Goal: Task Accomplishment & Management: Manage account settings

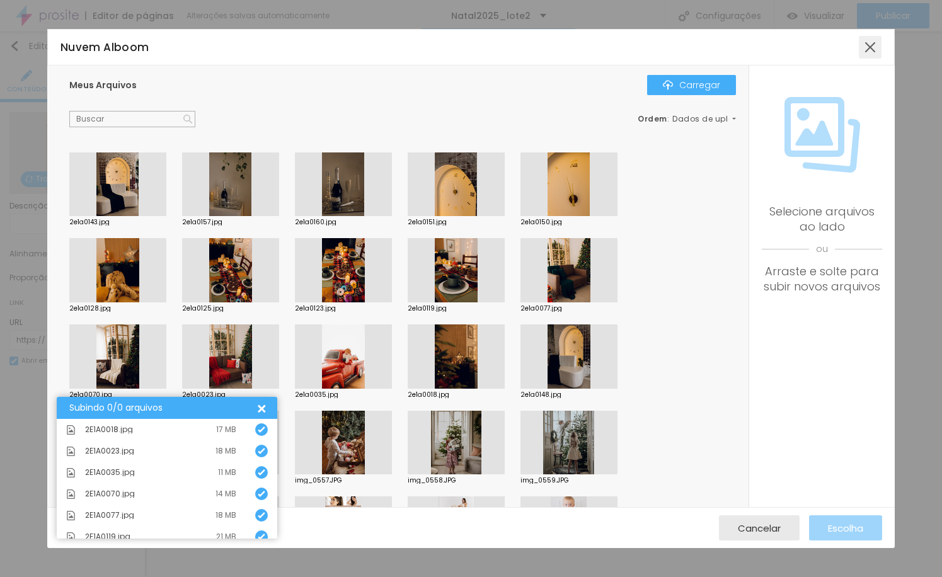
click at [873, 50] on div at bounding box center [870, 47] width 23 height 23
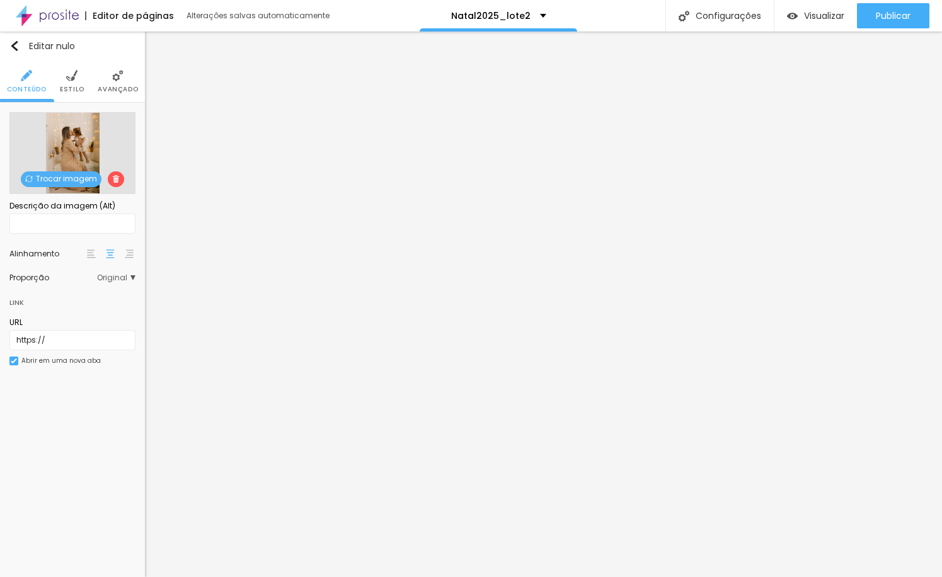
click at [71, 180] on font "Trocar imagem" at bounding box center [66, 178] width 61 height 11
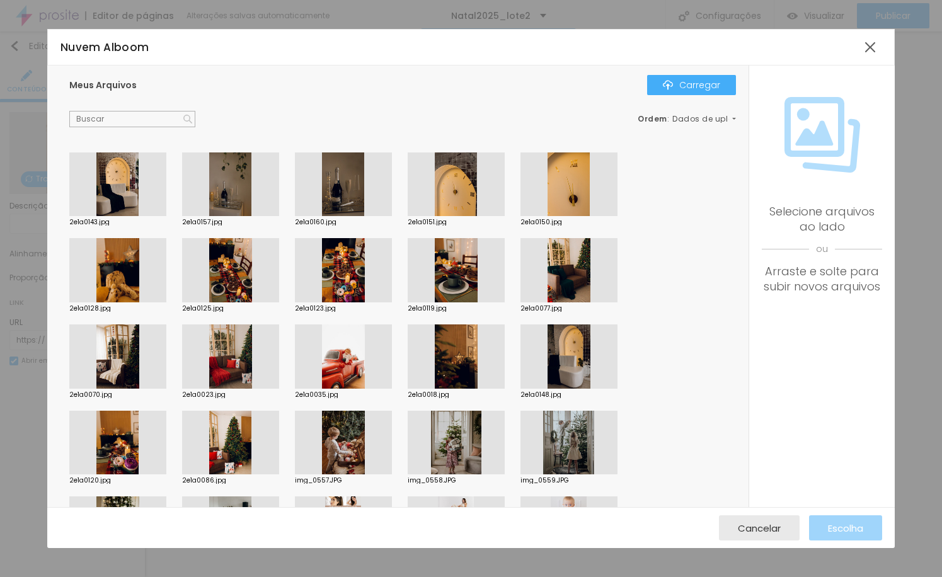
click at [569, 284] on div at bounding box center [569, 270] width 97 height 64
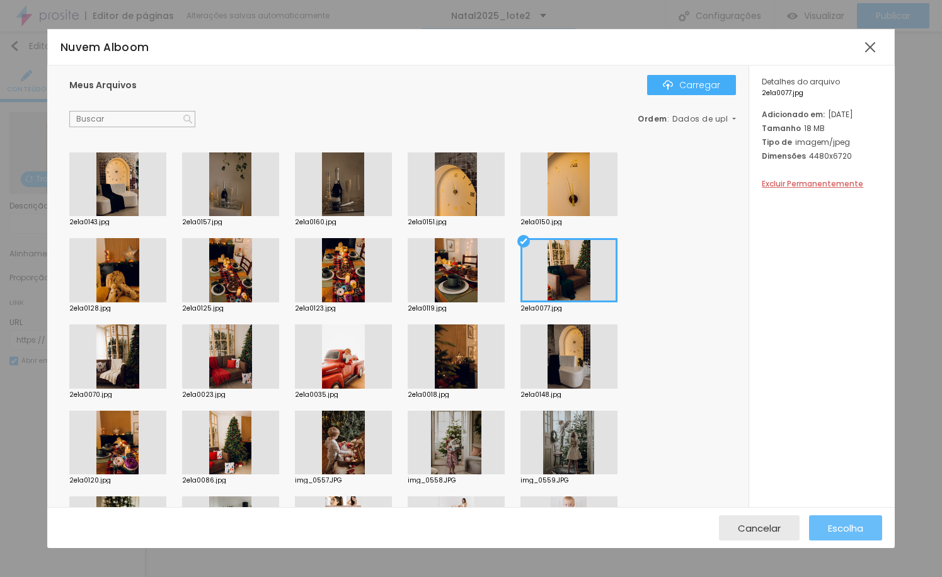
click at [845, 527] on font "Escolha" at bounding box center [845, 528] width 35 height 13
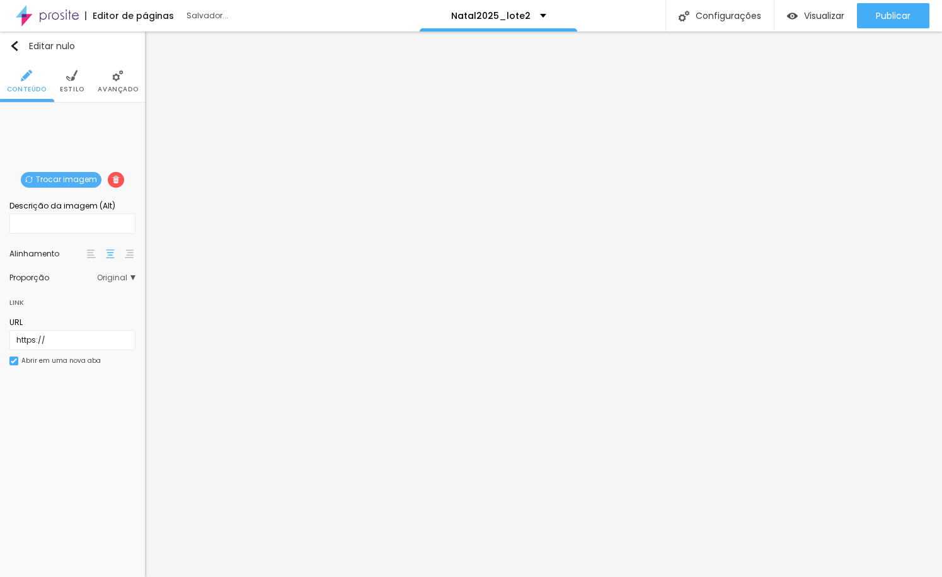
click at [85, 186] on span "Trocar imagem" at bounding box center [61, 180] width 81 height 16
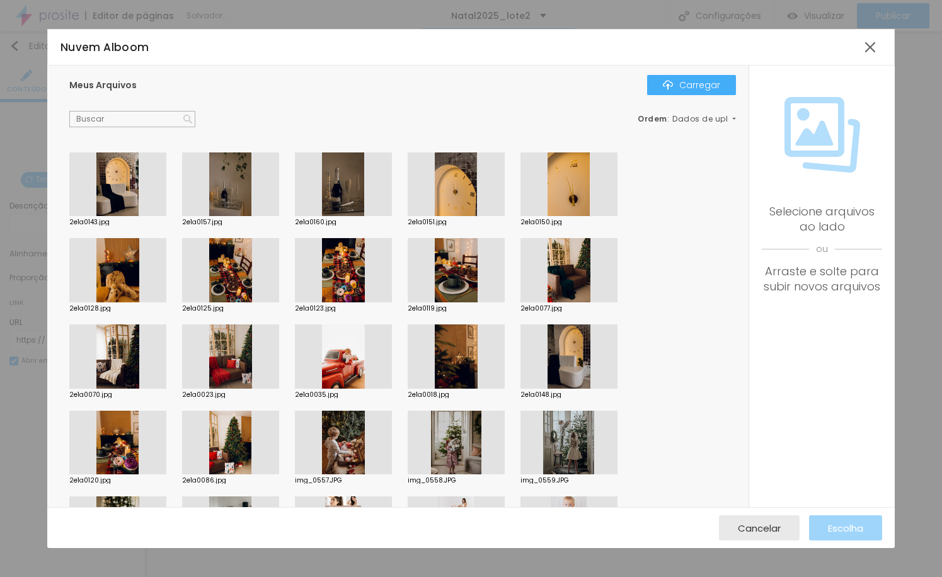
click at [584, 290] on div at bounding box center [569, 270] width 97 height 64
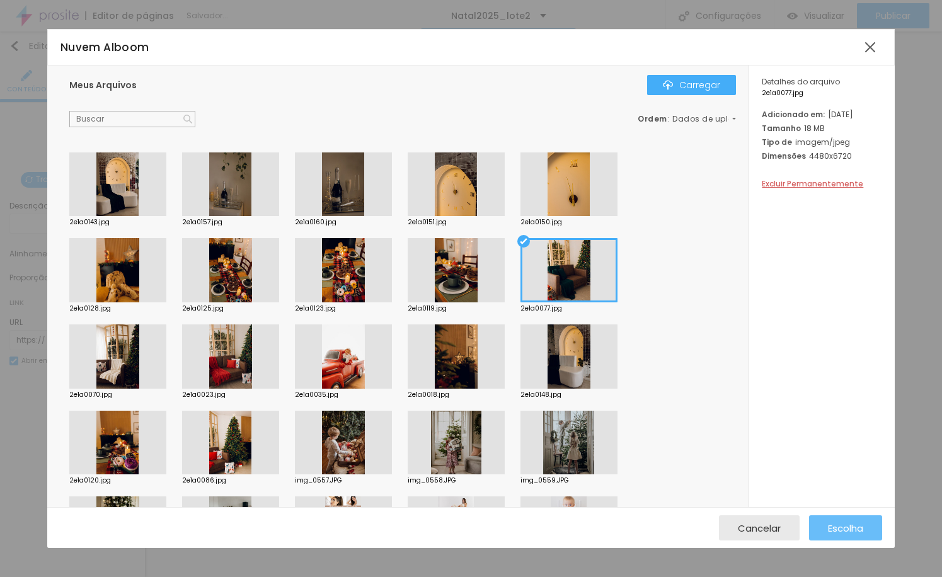
click at [856, 529] on font "Escolha" at bounding box center [845, 528] width 35 height 13
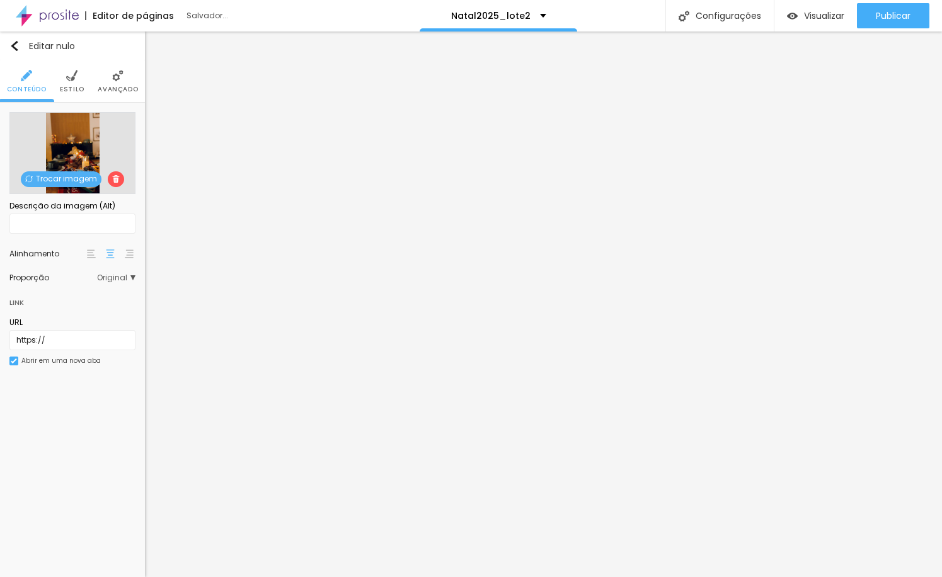
click at [54, 178] on font "Trocar imagem" at bounding box center [66, 178] width 61 height 11
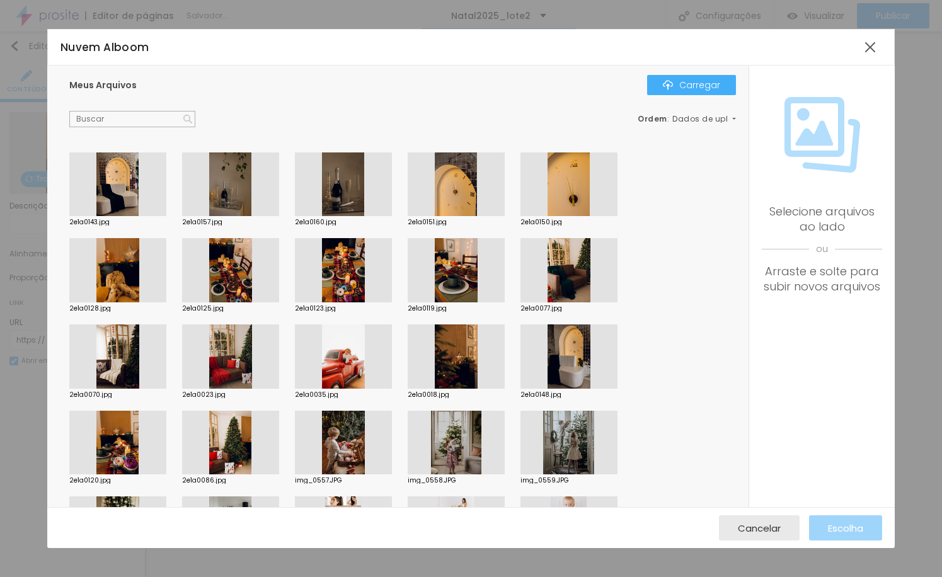
click at [241, 288] on div at bounding box center [230, 270] width 97 height 64
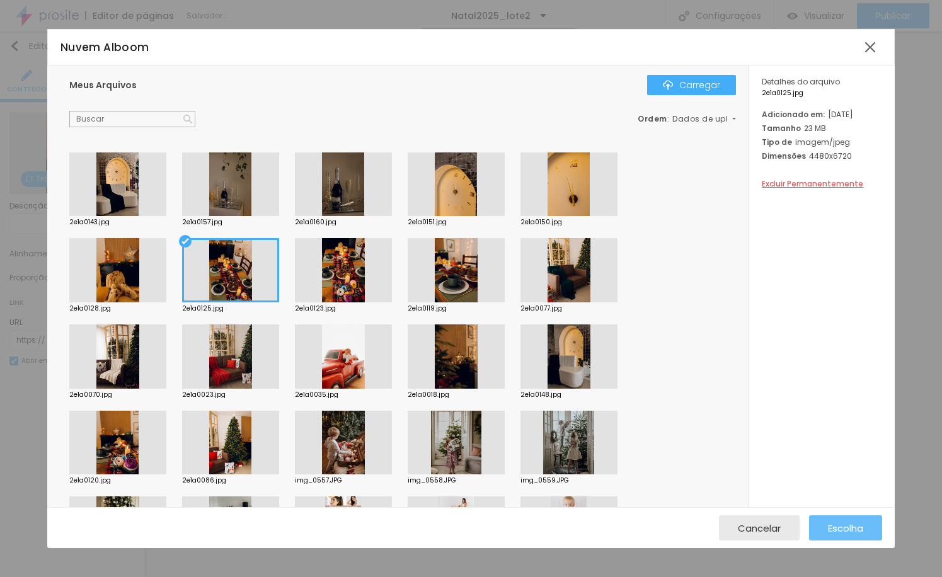
click at [853, 531] on font "Escolha" at bounding box center [845, 528] width 35 height 13
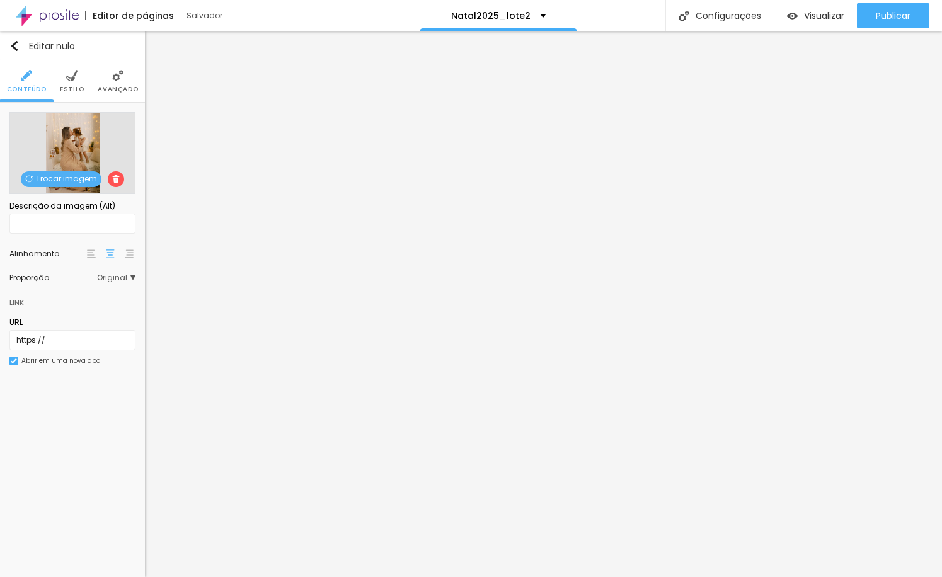
click at [91, 179] on font "Trocar imagem" at bounding box center [66, 178] width 61 height 11
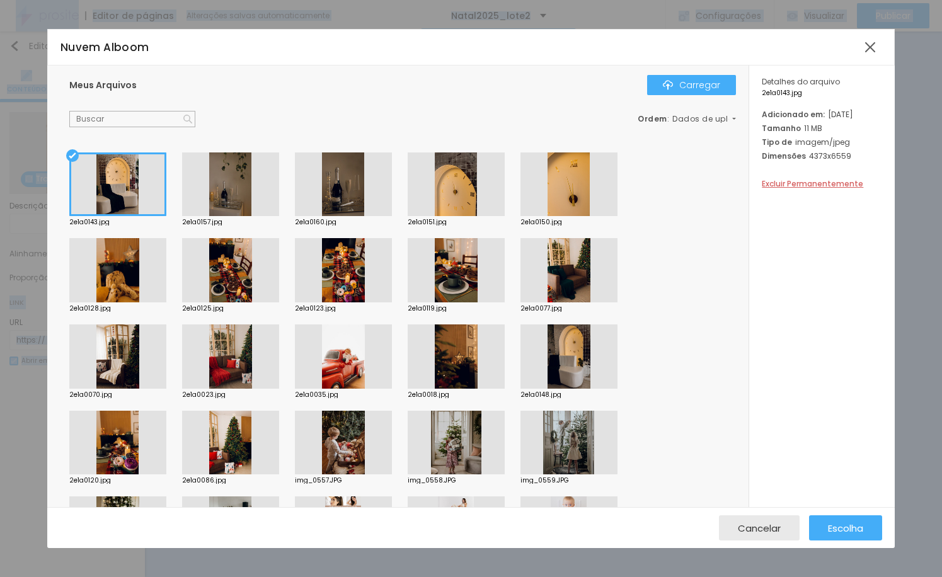
click at [135, 267] on div at bounding box center [117, 270] width 97 height 64
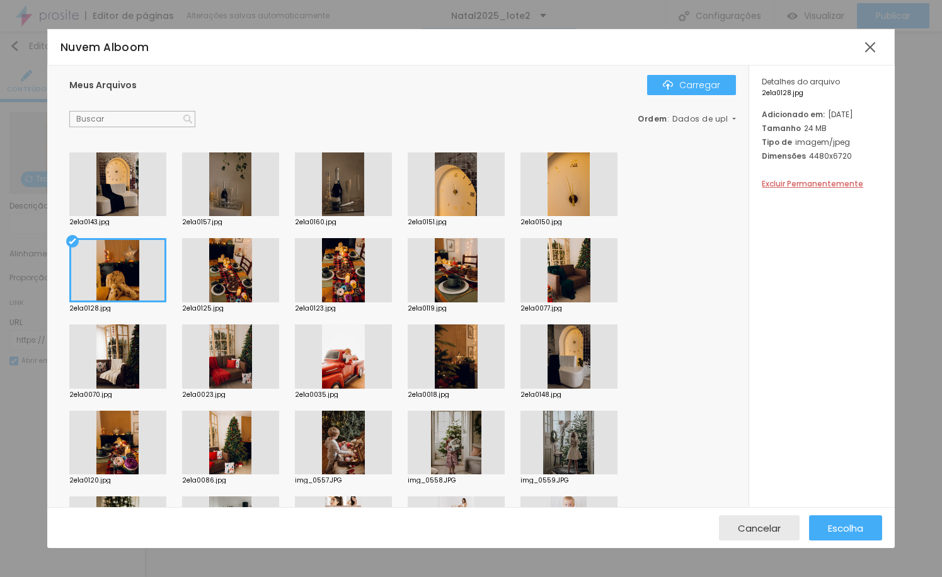
click at [429, 282] on div at bounding box center [456, 270] width 97 height 64
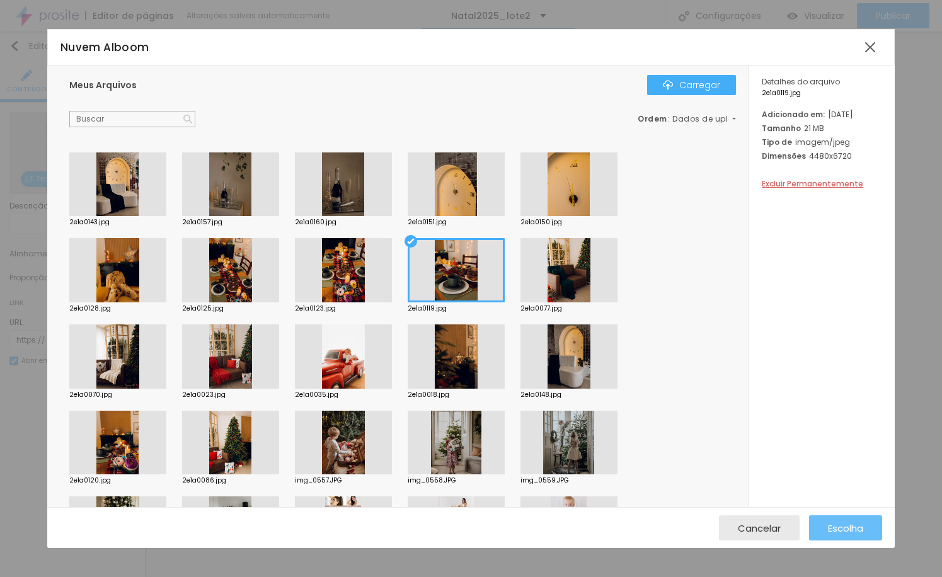
click at [872, 528] on button "Escolha" at bounding box center [845, 528] width 73 height 25
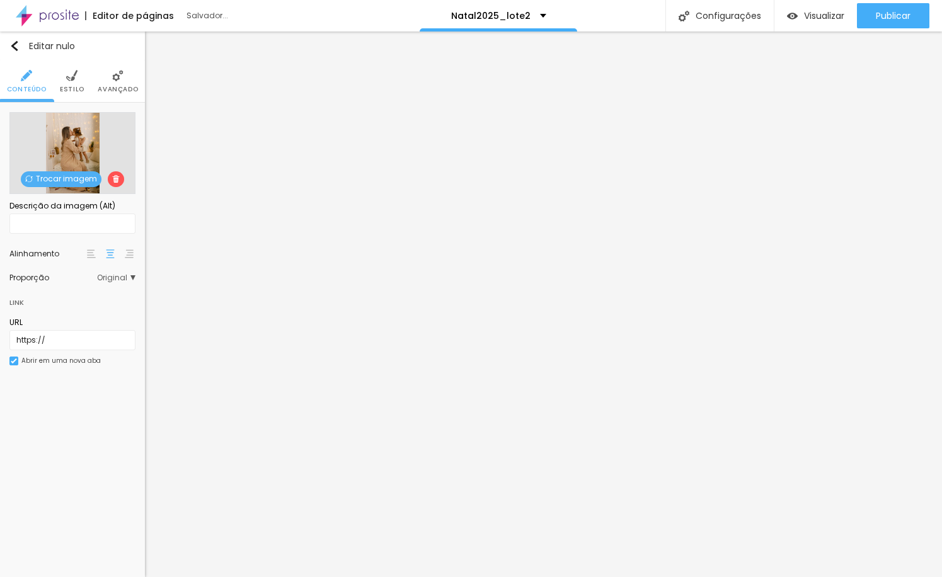
click at [68, 172] on span "Trocar imagem" at bounding box center [61, 179] width 81 height 16
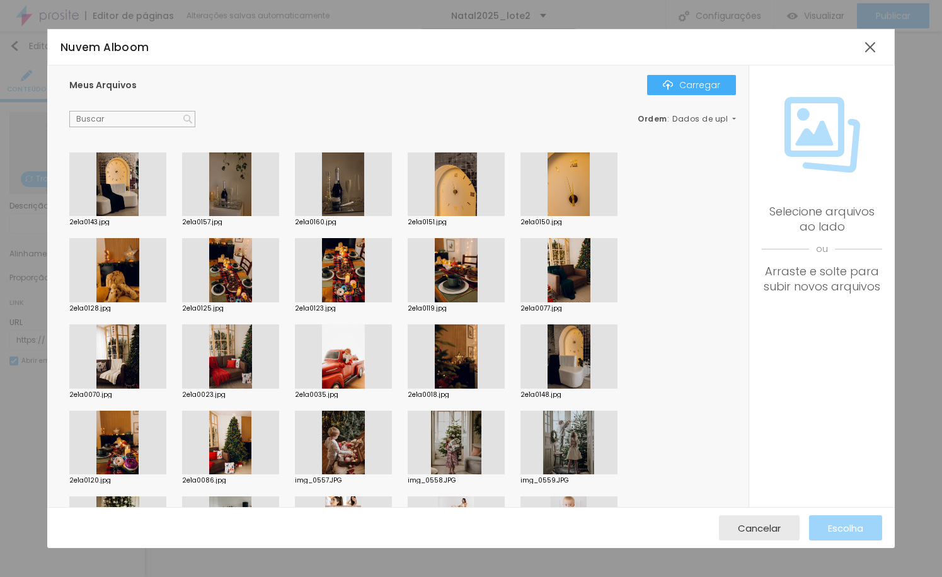
click at [356, 205] on div at bounding box center [343, 185] width 97 height 64
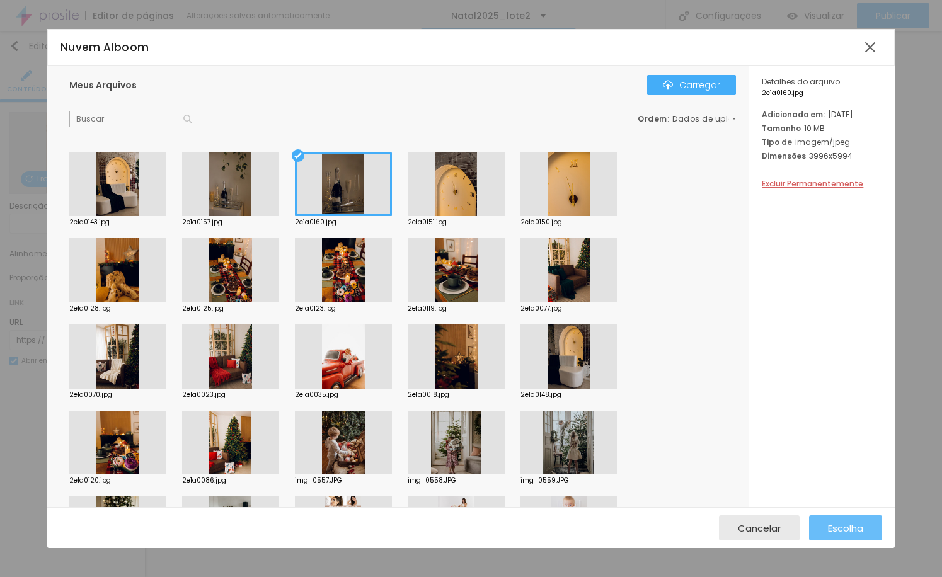
click at [831, 531] on font "Escolha" at bounding box center [845, 528] width 35 height 13
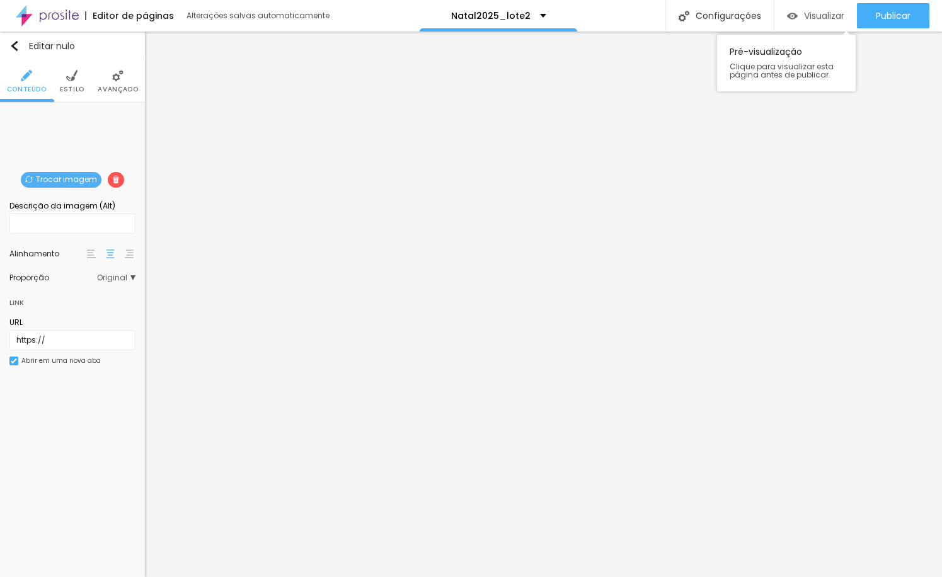
click at [809, 13] on font "Visualizar" at bounding box center [824, 15] width 40 height 13
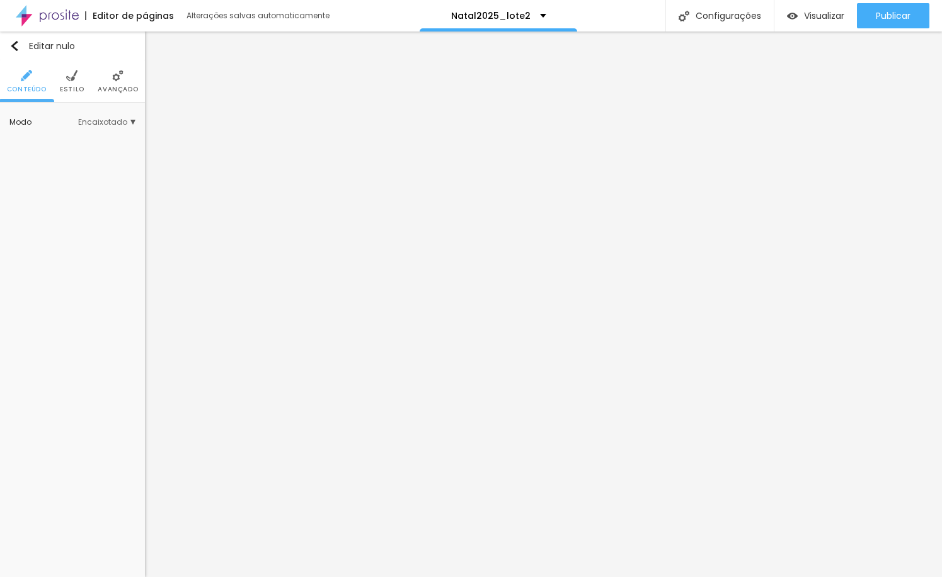
click at [64, 87] on font "Estilo" at bounding box center [72, 88] width 25 height 9
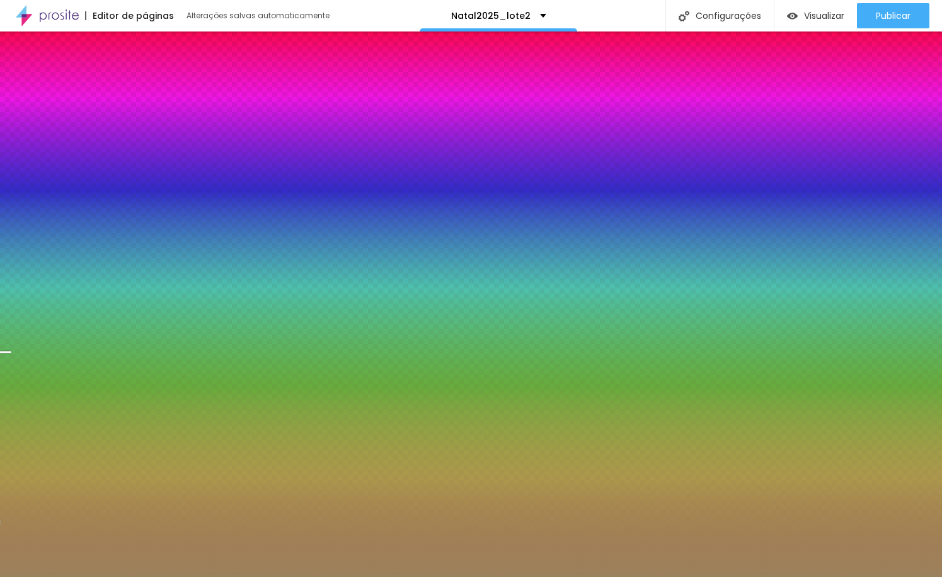
click at [72, 175] on font "Trocar imagem" at bounding box center [66, 179] width 61 height 11
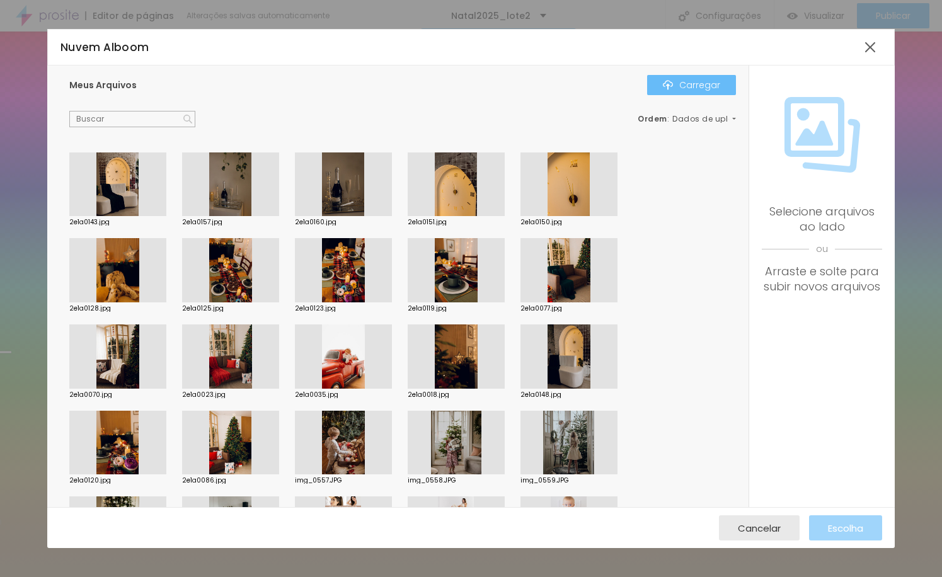
click at [701, 80] on font "Carregar" at bounding box center [699, 85] width 41 height 13
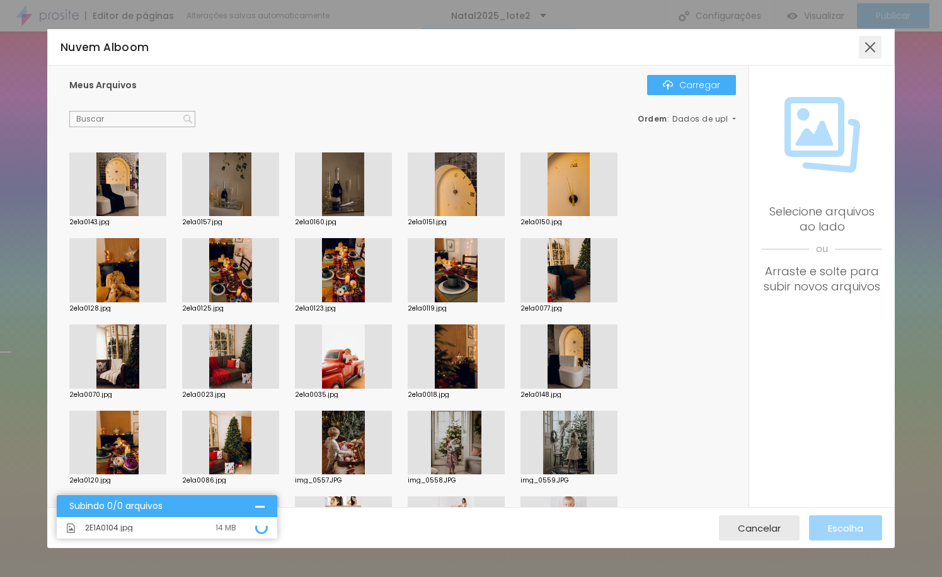
click at [872, 54] on div at bounding box center [870, 47] width 23 height 23
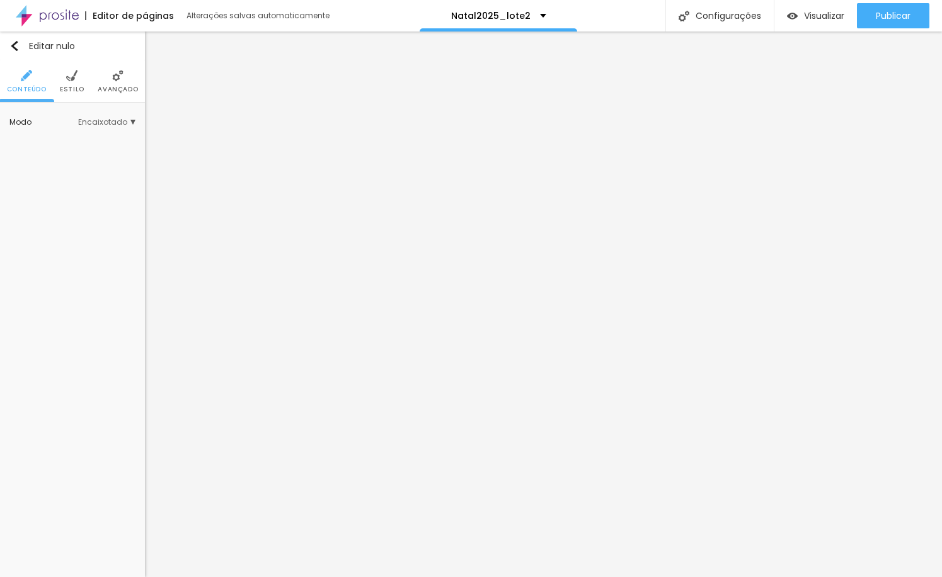
click at [72, 84] on li "Estilo" at bounding box center [72, 82] width 25 height 42
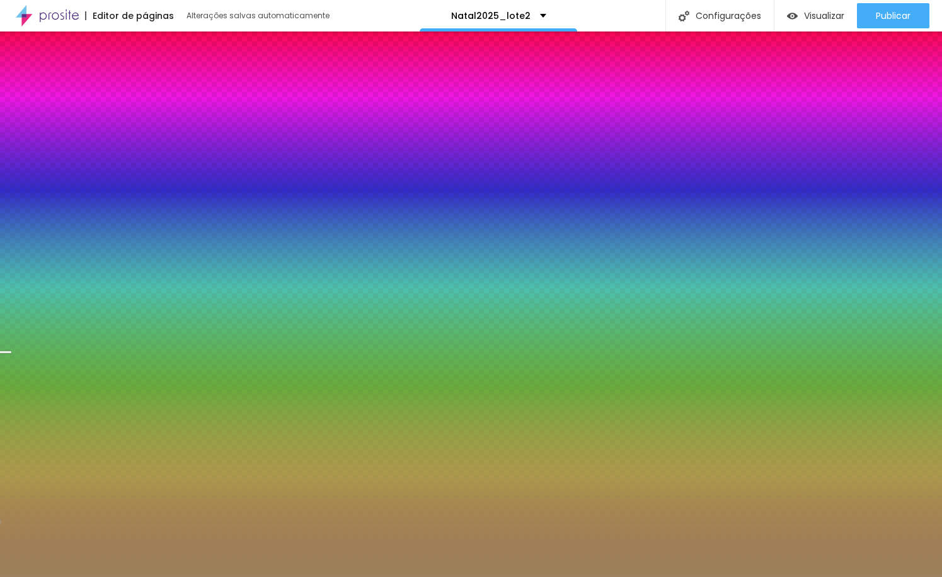
click at [76, 180] on font "Trocar imagem" at bounding box center [66, 179] width 61 height 11
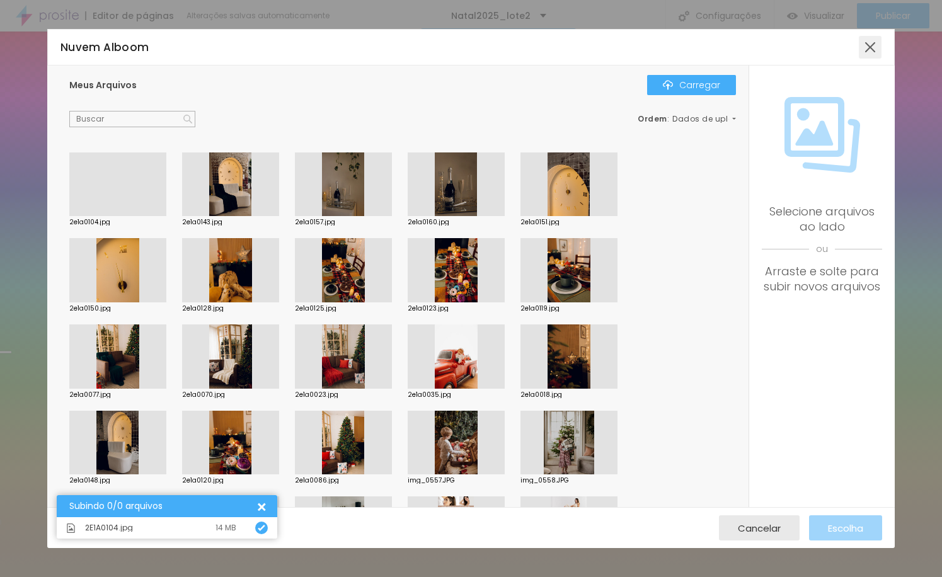
click at [877, 51] on div at bounding box center [870, 47] width 23 height 23
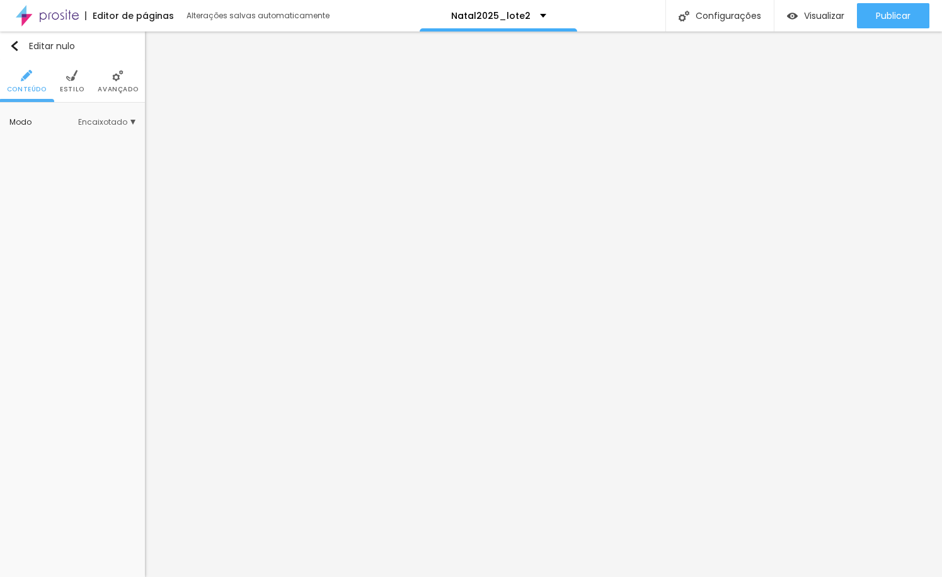
click at [81, 87] on font "Estilo" at bounding box center [72, 88] width 25 height 9
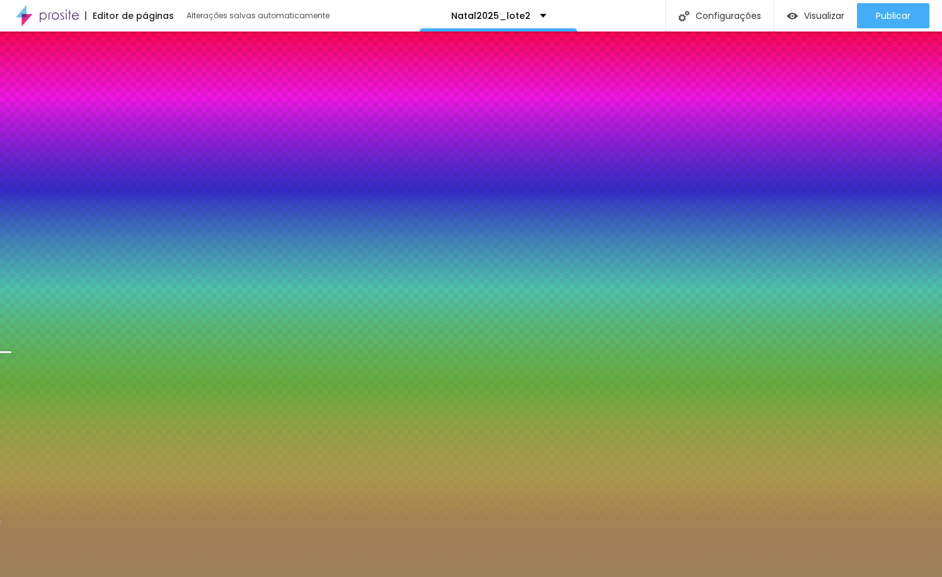
click at [66, 178] on font "Trocar imagem" at bounding box center [66, 179] width 61 height 11
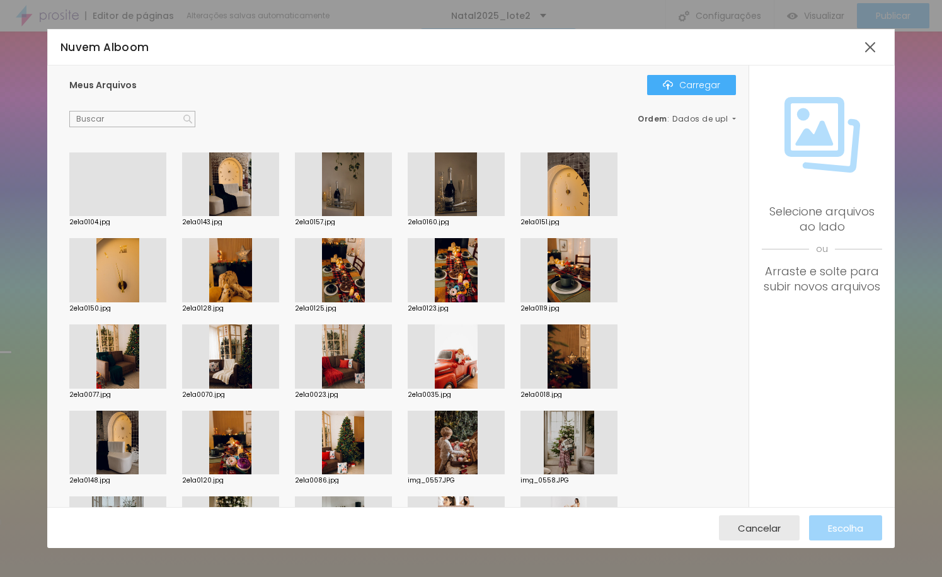
click at [122, 216] on div at bounding box center [117, 216] width 97 height 0
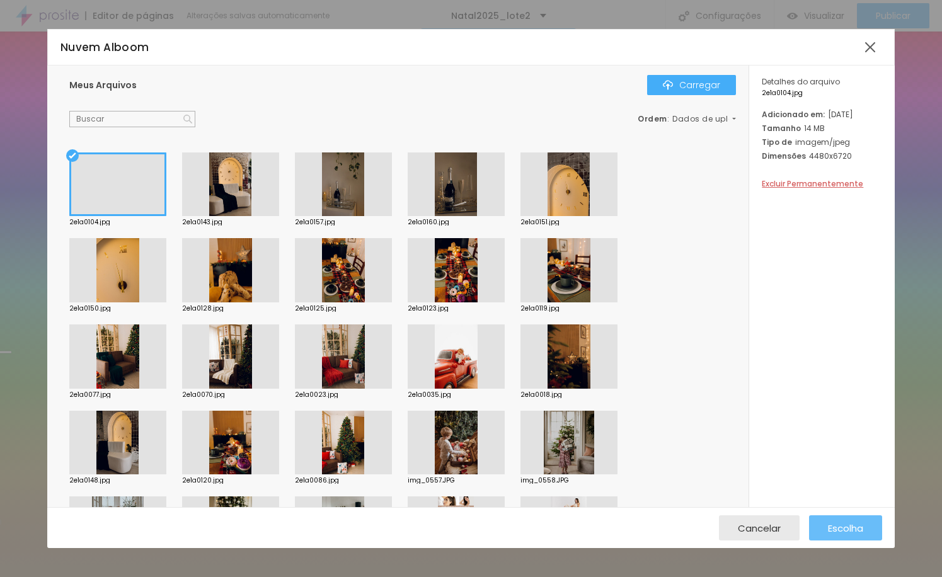
click at [853, 523] on font "Escolha" at bounding box center [845, 528] width 35 height 13
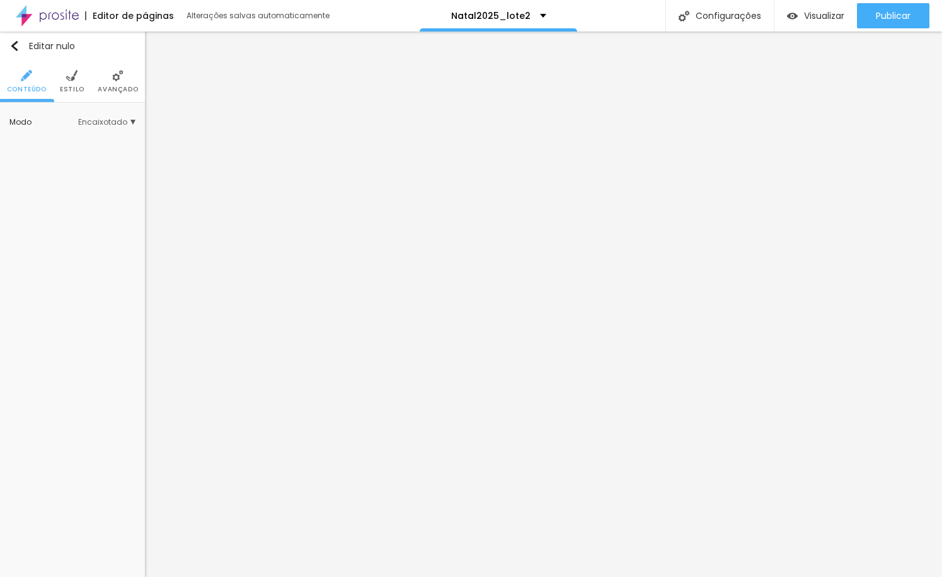
click at [61, 84] on li "Estilo" at bounding box center [72, 82] width 25 height 42
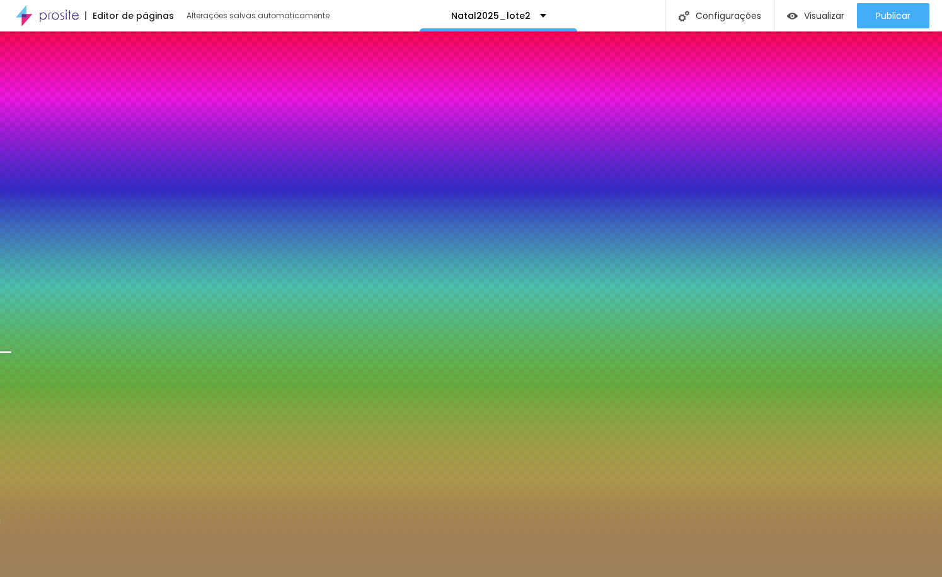
click at [64, 172] on span "Trocar imagem" at bounding box center [61, 180] width 81 height 16
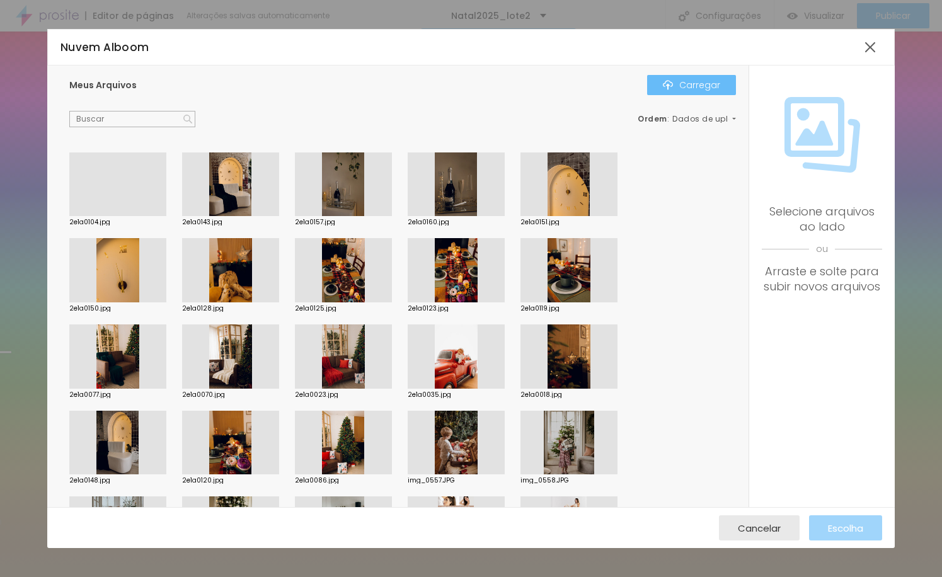
click at [667, 86] on img "button" at bounding box center [668, 85] width 10 height 10
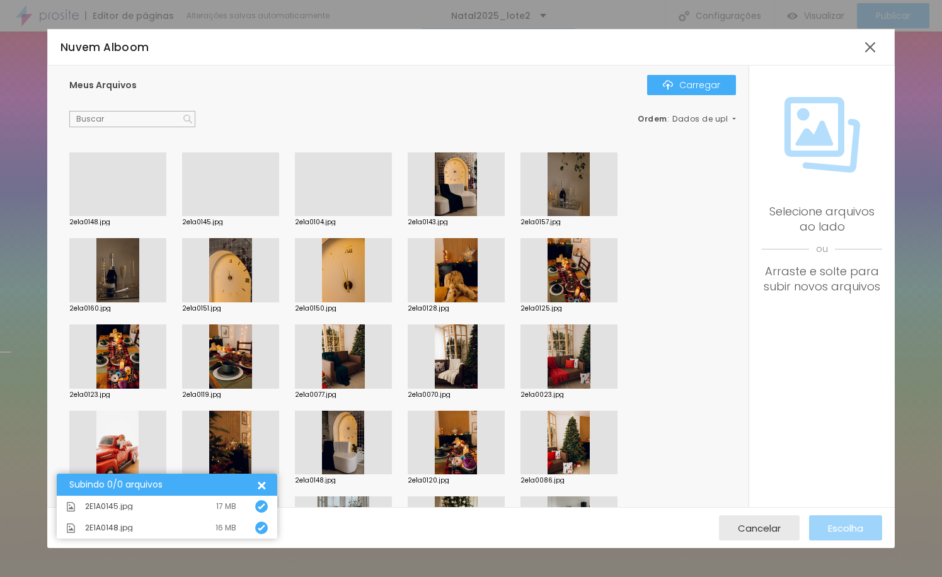
click at [275, 216] on div at bounding box center [230, 216] width 97 height 0
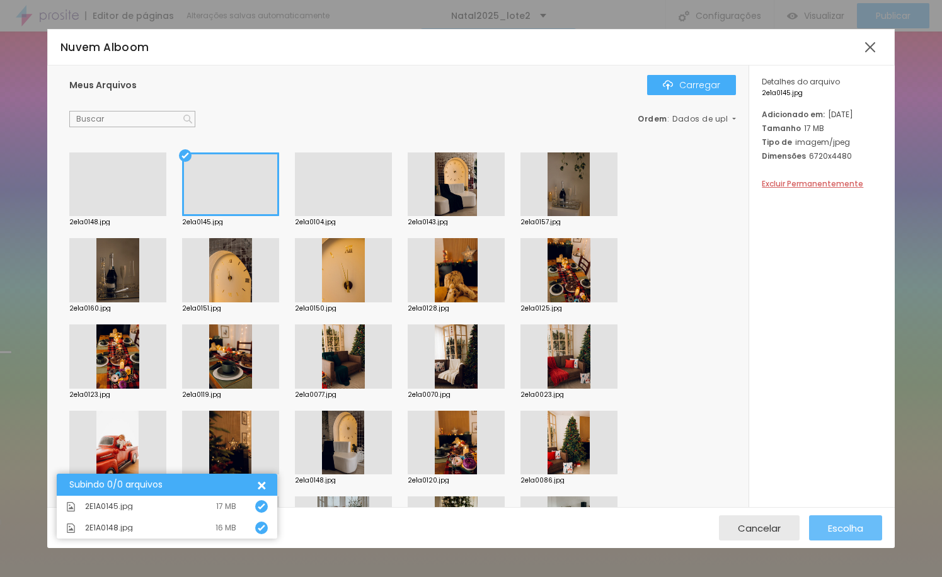
click at [843, 522] on font "Escolha" at bounding box center [845, 528] width 35 height 13
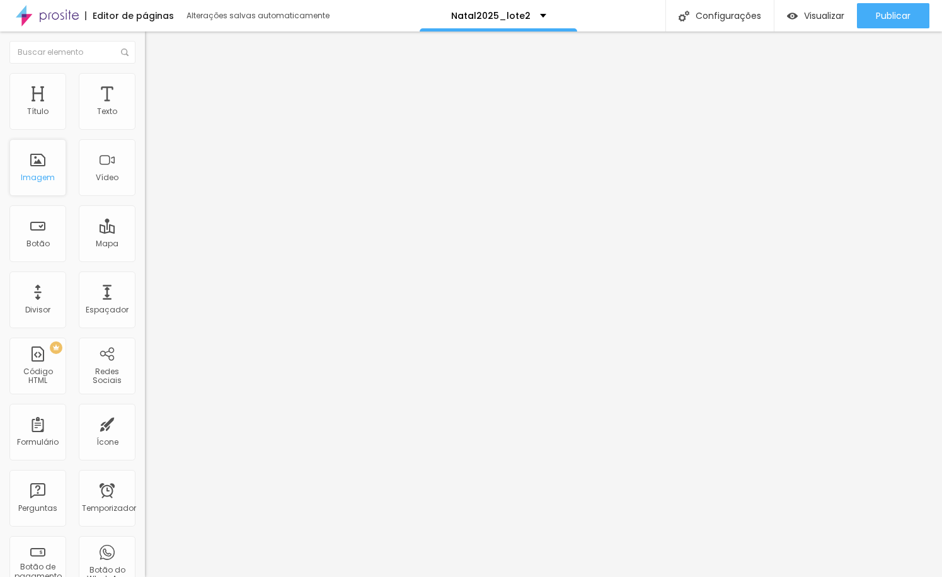
click at [55, 163] on div "Imagem" at bounding box center [37, 167] width 57 height 57
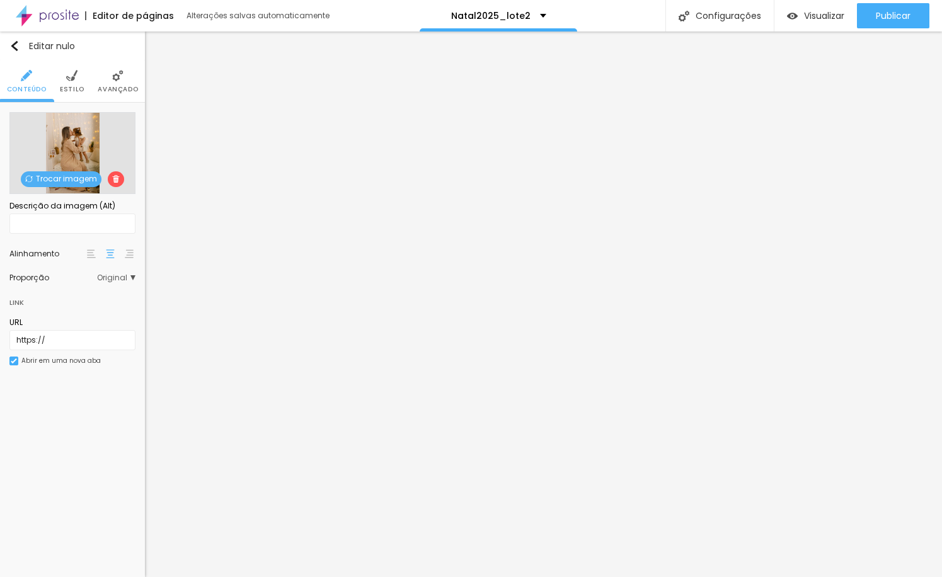
click at [84, 179] on font "Trocar imagem" at bounding box center [66, 178] width 61 height 11
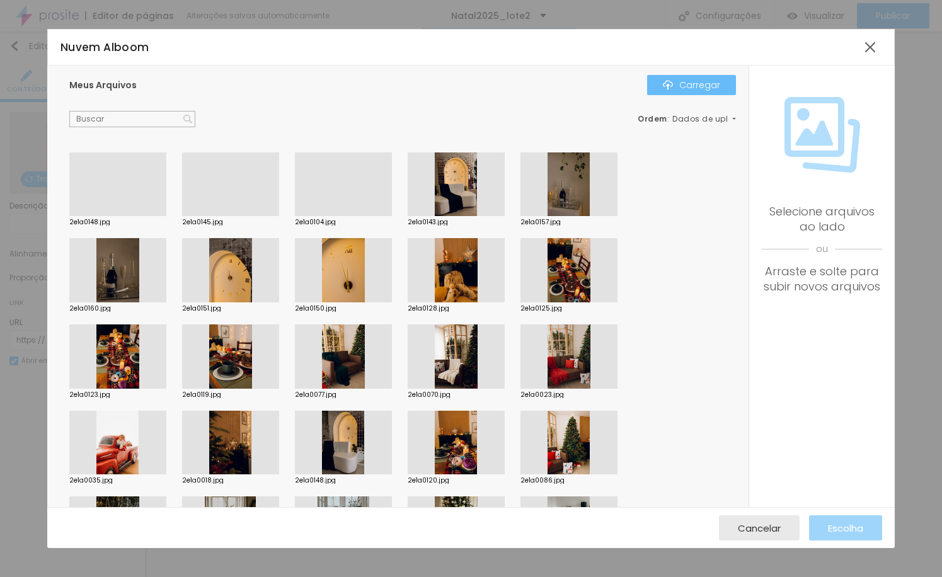
click at [689, 92] on button "Carregar" at bounding box center [691, 85] width 89 height 20
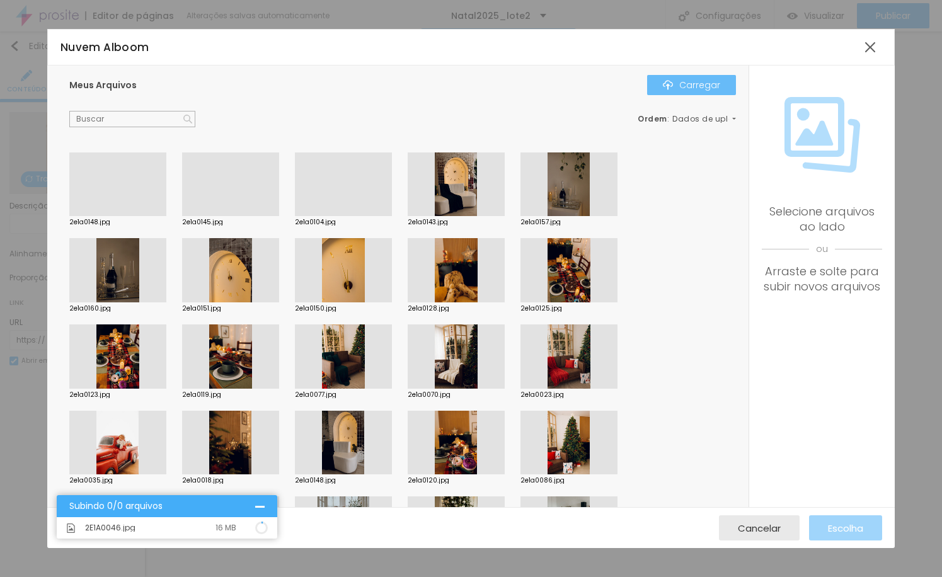
click at [691, 85] on font "Carregar" at bounding box center [699, 85] width 41 height 13
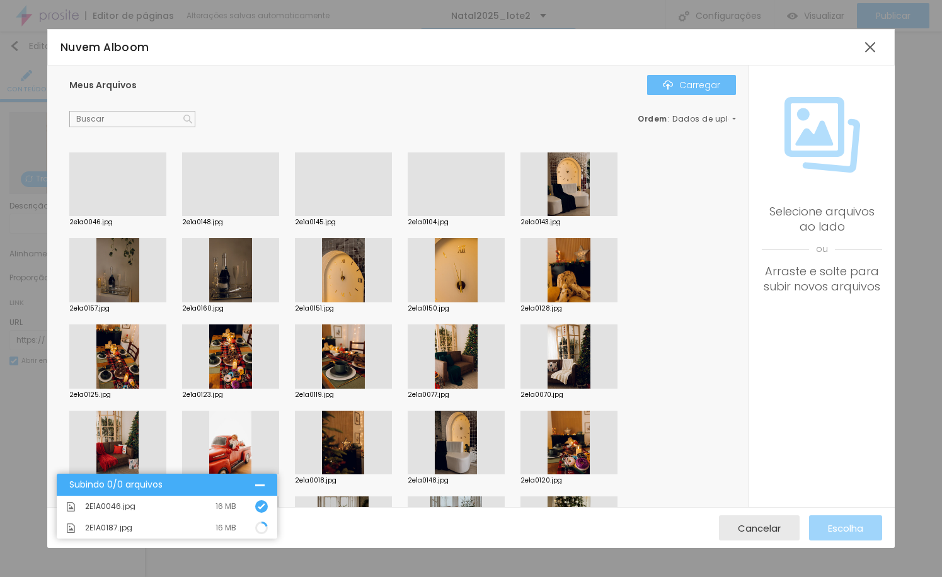
click at [693, 88] on font "Carregar" at bounding box center [699, 85] width 41 height 13
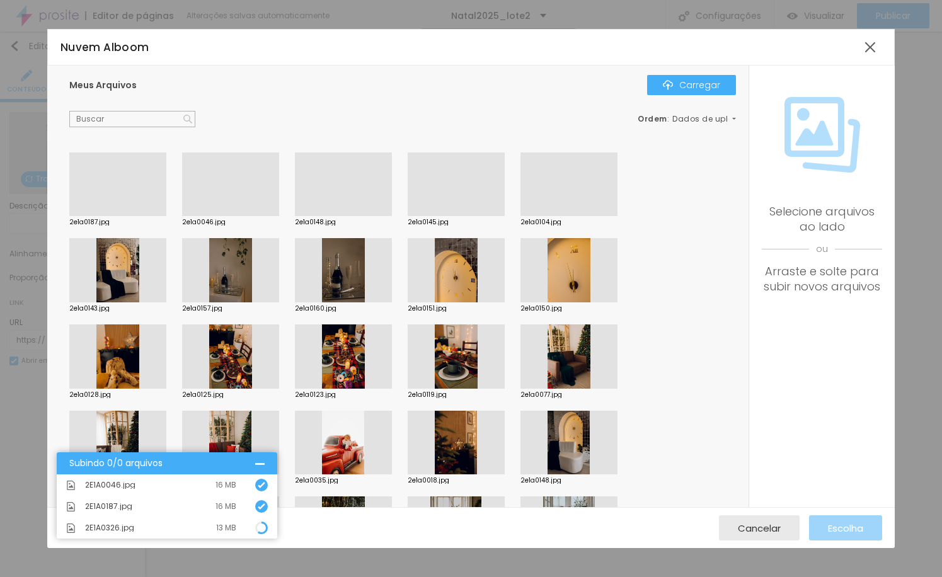
click at [226, 216] on div at bounding box center [230, 216] width 97 height 0
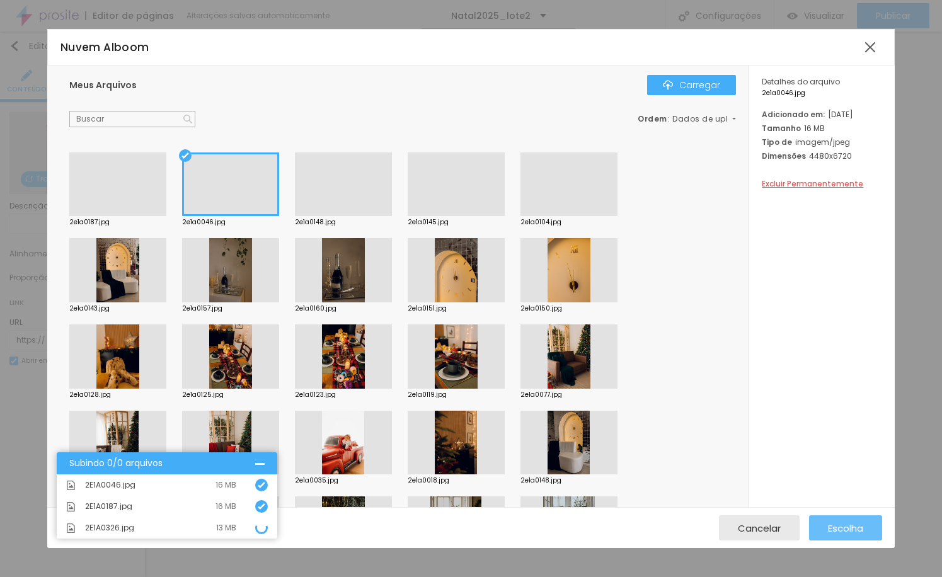
click at [846, 536] on div "Escolha" at bounding box center [845, 528] width 35 height 25
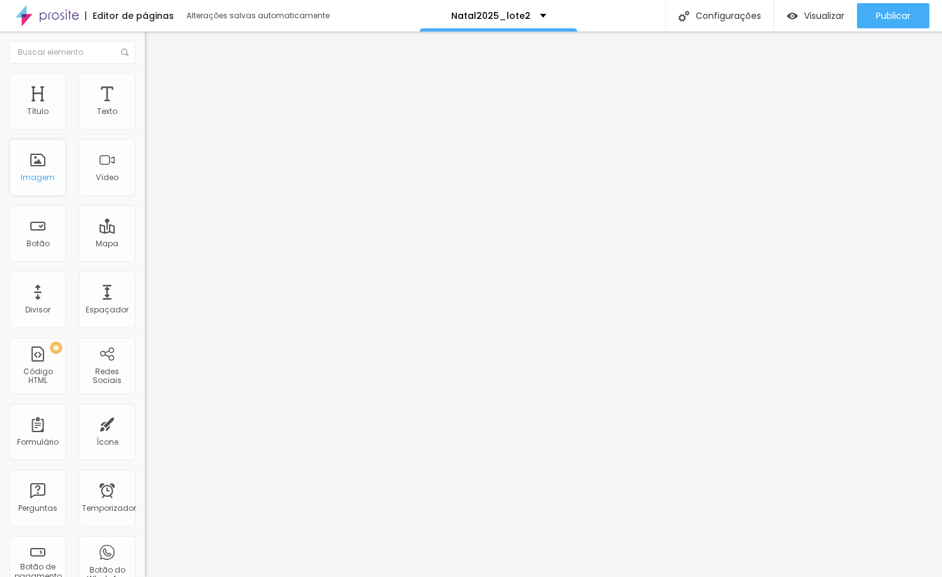
click at [49, 171] on div "Imagem" at bounding box center [37, 167] width 57 height 57
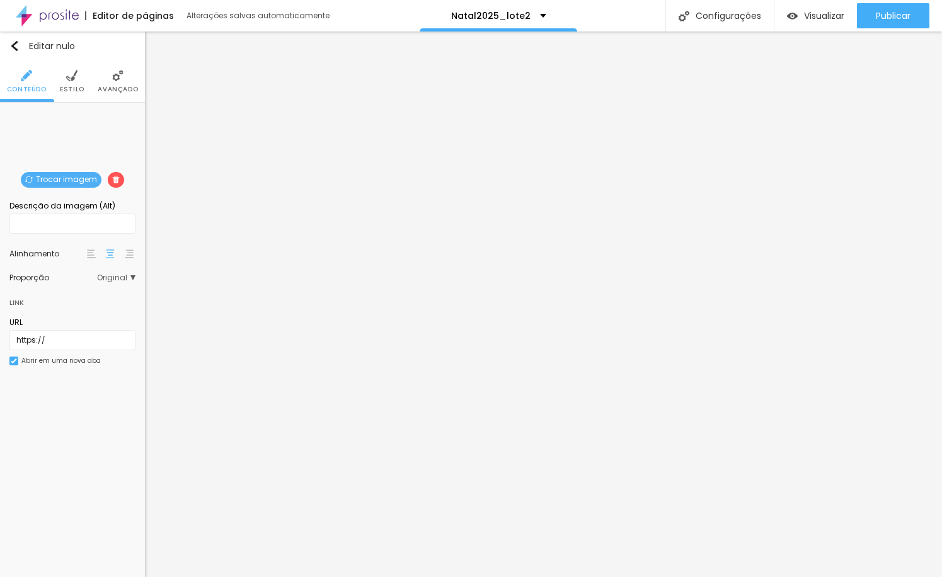
click at [76, 182] on font "Trocar imagem" at bounding box center [66, 179] width 61 height 11
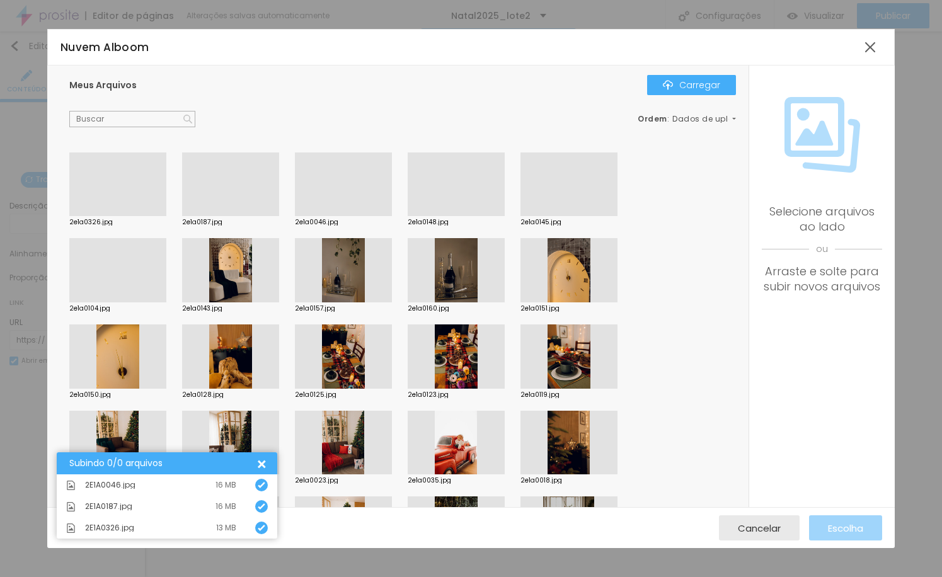
click at [219, 216] on div at bounding box center [230, 216] width 97 height 0
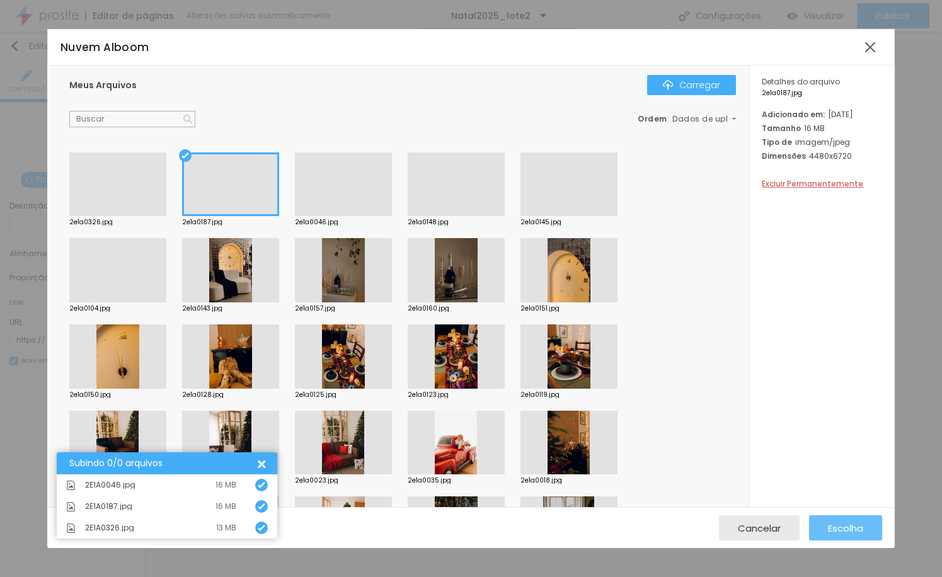
click at [841, 535] on div "Escolha" at bounding box center [845, 528] width 35 height 25
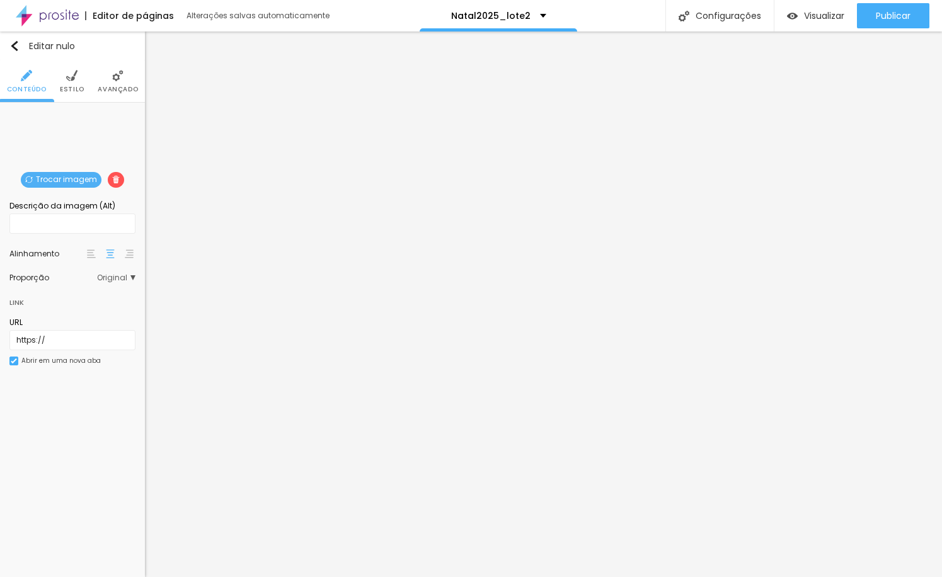
click at [64, 177] on font "Trocar imagem" at bounding box center [66, 179] width 61 height 11
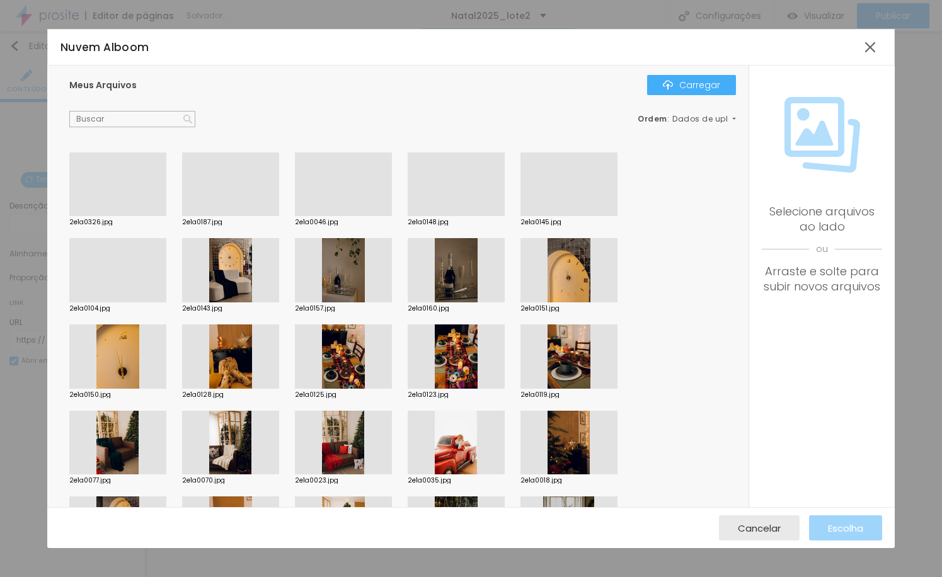
click at [119, 216] on div at bounding box center [117, 216] width 97 height 0
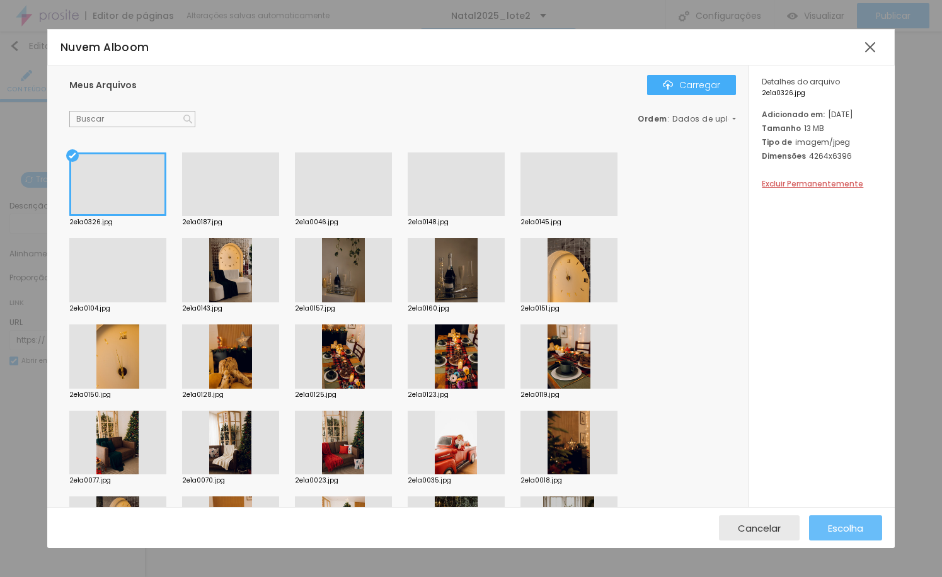
click at [860, 527] on font "Escolha" at bounding box center [845, 528] width 35 height 13
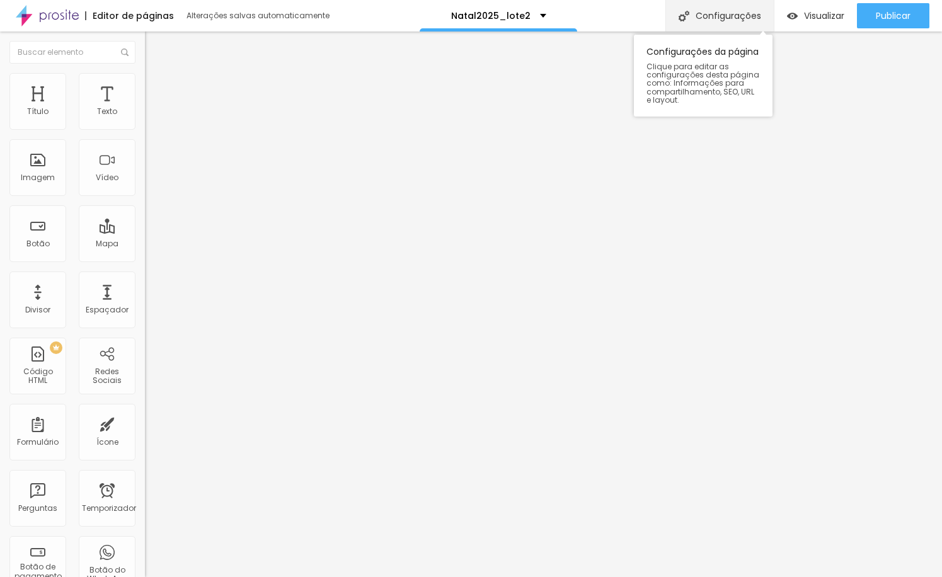
click at [724, 12] on font "Configurações" at bounding box center [729, 15] width 66 height 13
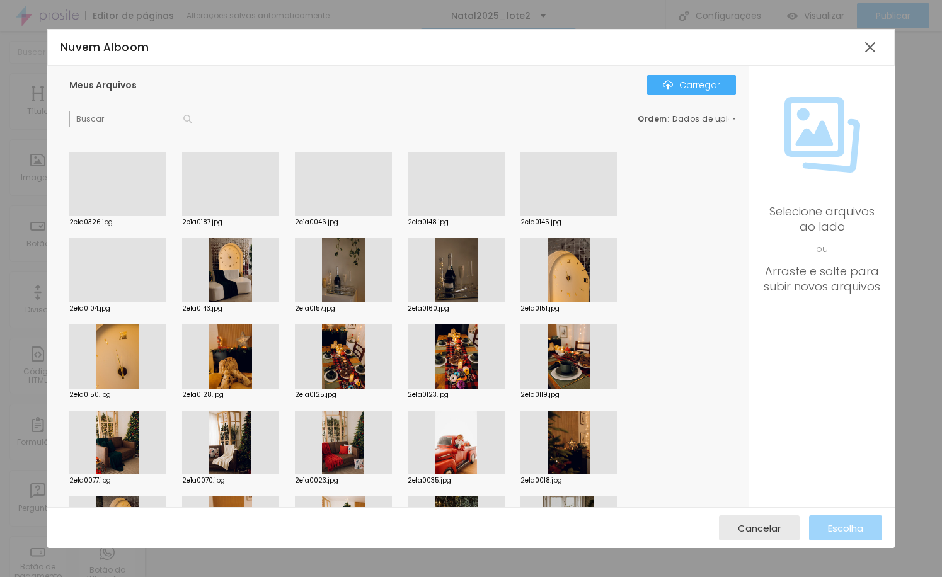
click at [572, 367] on div at bounding box center [569, 357] width 97 height 64
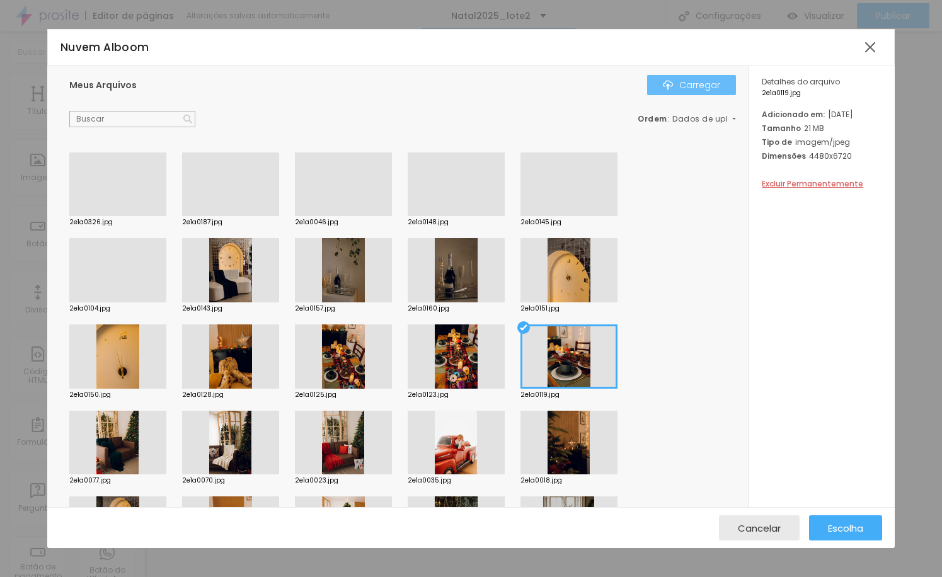
click at [695, 86] on font "Carregar" at bounding box center [699, 85] width 41 height 13
click at [582, 375] on div at bounding box center [569, 357] width 97 height 64
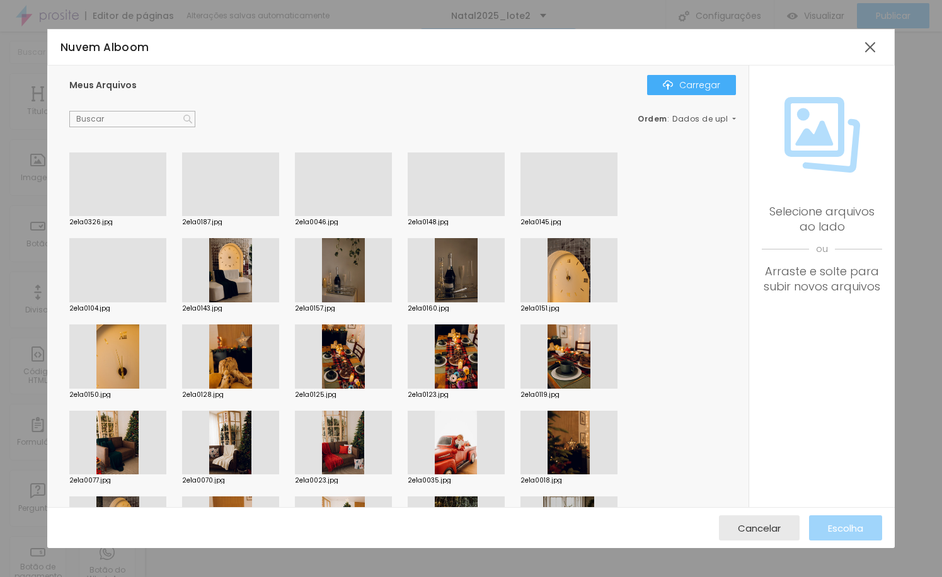
click at [582, 375] on div at bounding box center [569, 357] width 97 height 64
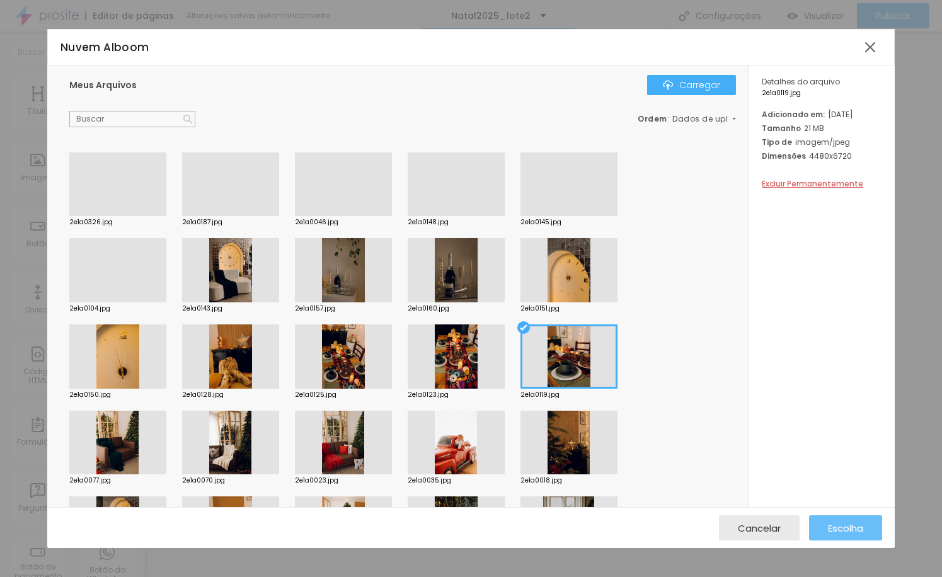
click at [854, 533] on font "Escolha" at bounding box center [845, 528] width 35 height 13
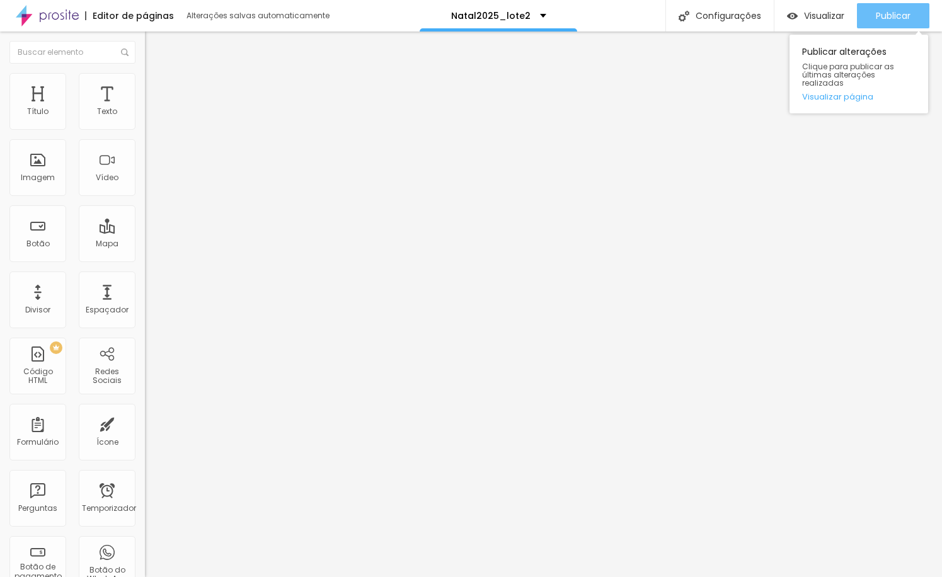
click at [872, 9] on button "Publicar" at bounding box center [893, 15] width 72 height 25
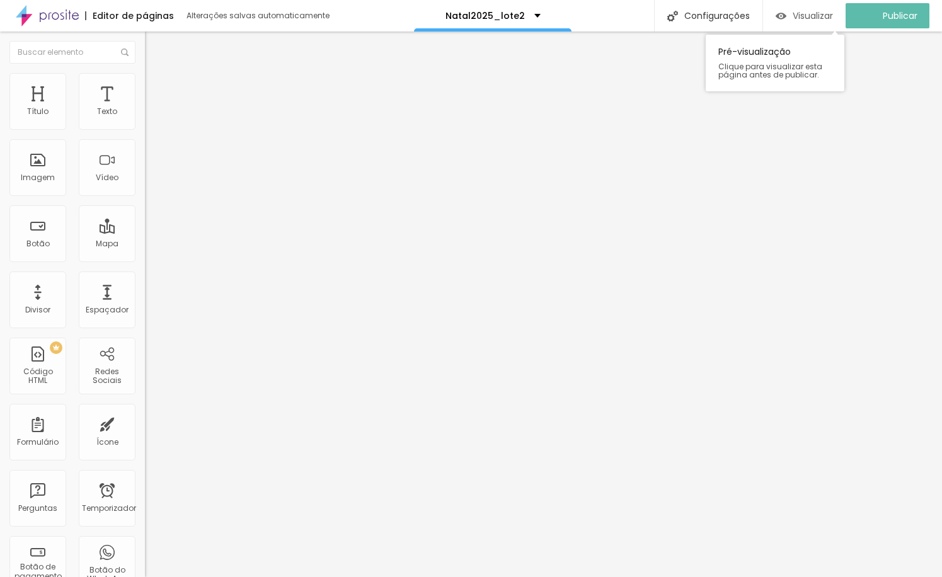
click at [816, 14] on font "Visualizar" at bounding box center [813, 15] width 40 height 13
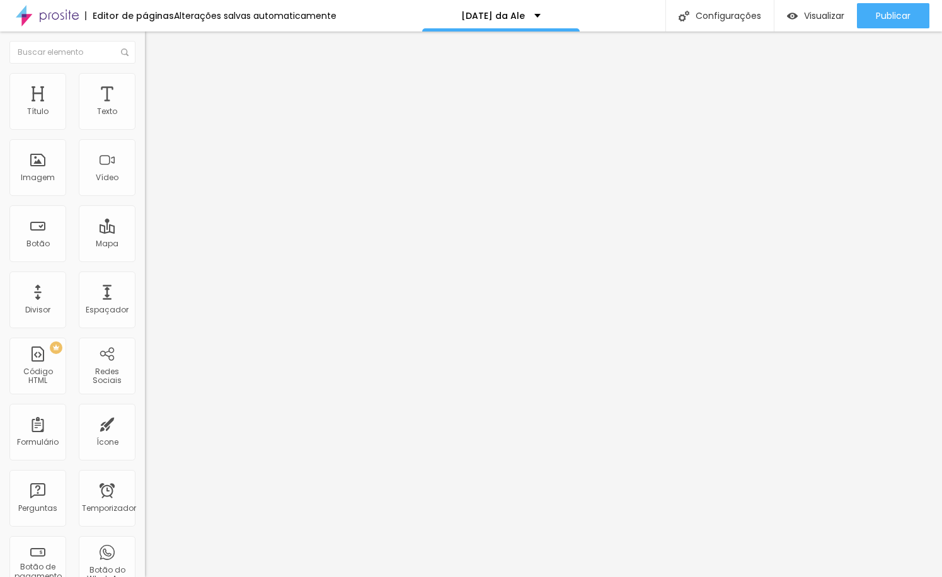
click at [145, 118] on input "text" at bounding box center [220, 112] width 151 height 13
paste input "https://youtube.com/shorts/ii7yyqWcbDM?si=nNiAkmKNjP3q8rv4"
type input "https://youtube.com/shorts/ii7yyqWcbDM?si=nNiAkmKNjP3q8rv4"
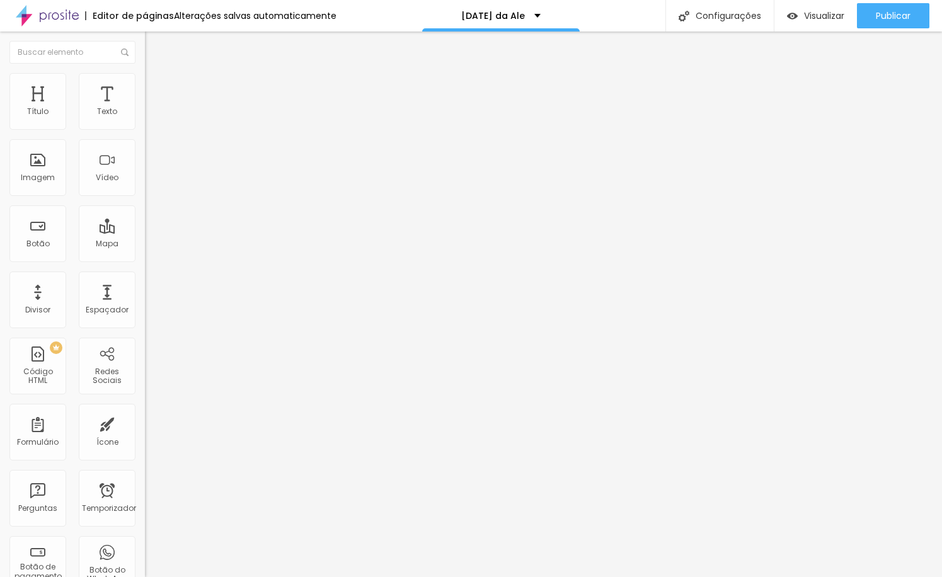
click at [145, 118] on input "[URL][DOMAIN_NAME]" at bounding box center [220, 112] width 151 height 13
paste input "[URL][DOMAIN_NAME]"
type input "[URL][DOMAIN_NAME]"
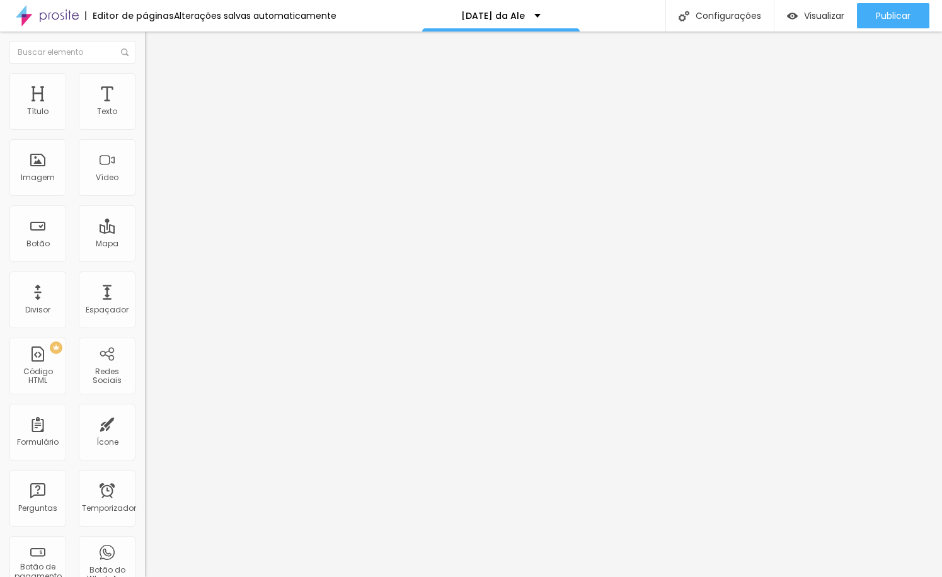
click at [145, 83] on li "Estilo" at bounding box center [217, 79] width 145 height 13
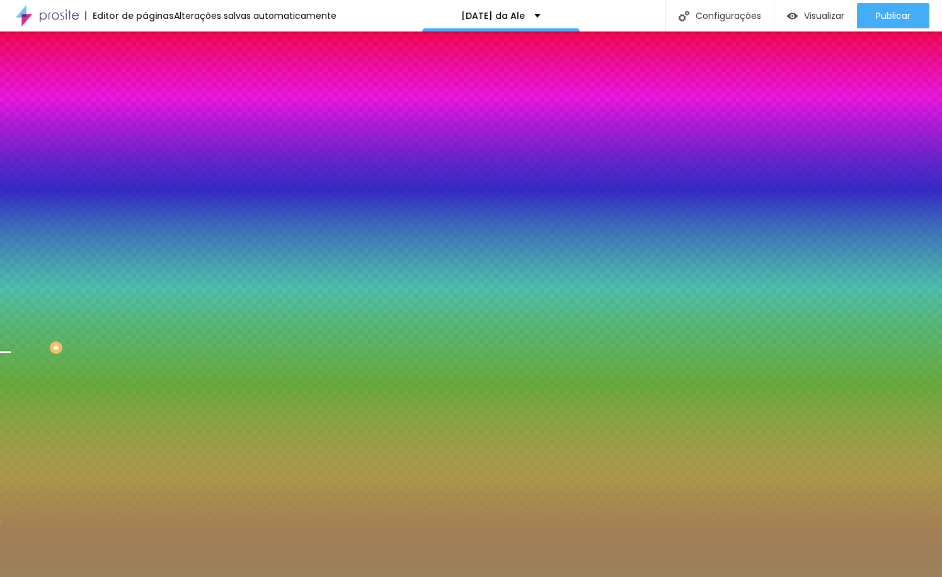
click at [153, 116] on font "Trocar imagem" at bounding box center [183, 110] width 61 height 11
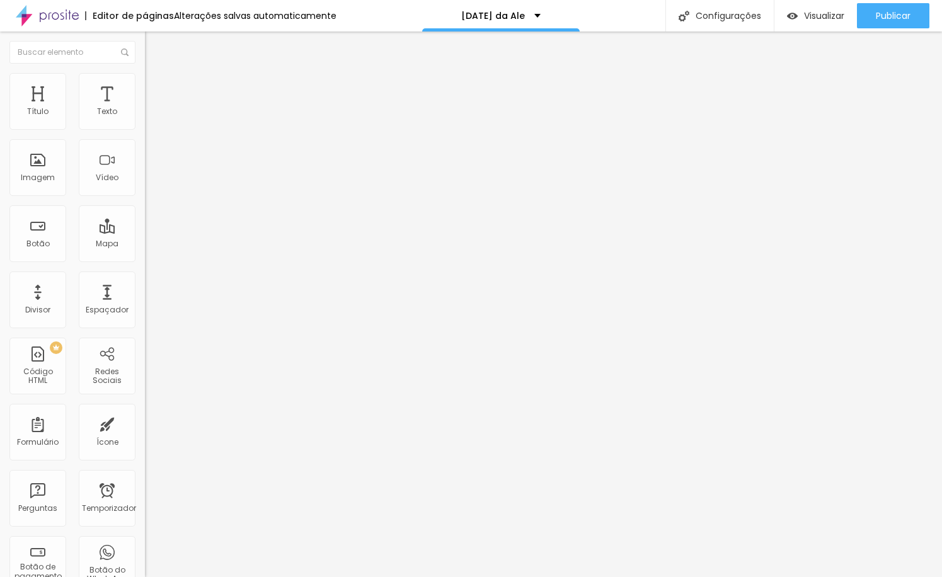
click at [153, 108] on font "Adicionar imagem" at bounding box center [190, 103] width 74 height 11
click at [214, 106] on img at bounding box center [218, 102] width 8 height 8
click at [153, 108] on font "Trocar imagem" at bounding box center [183, 103] width 61 height 11
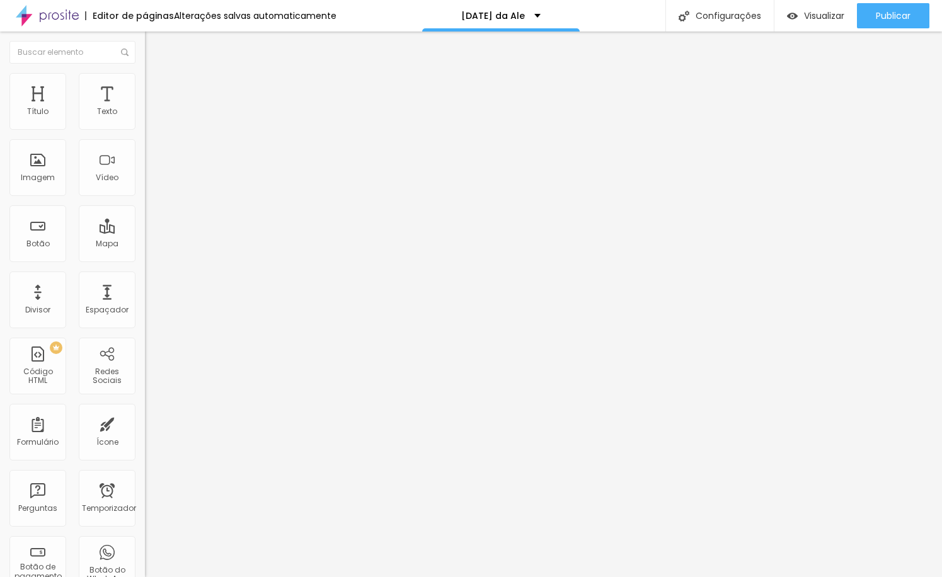
click at [153, 108] on font "Adicionar imagem" at bounding box center [190, 103] width 74 height 11
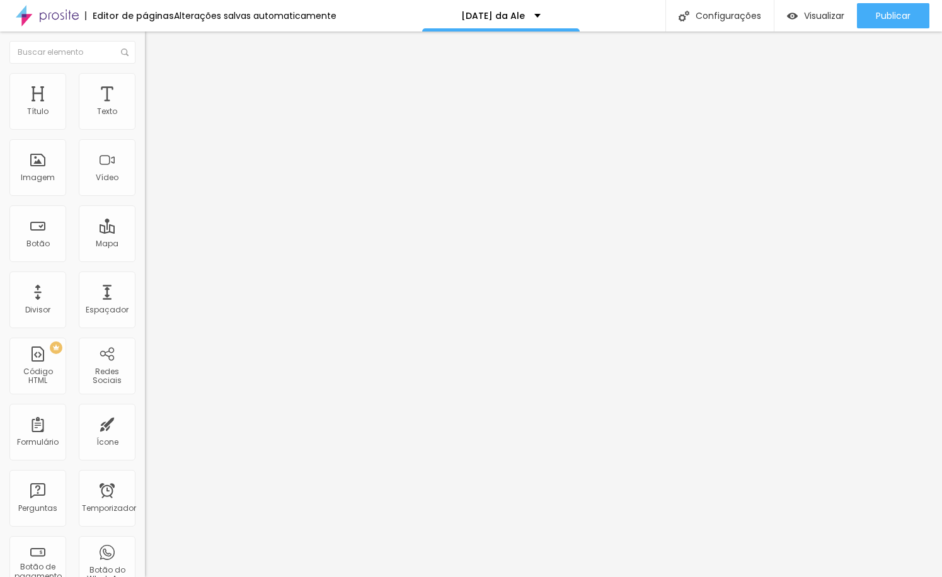
click at [153, 108] on font "Trocar imagem" at bounding box center [183, 103] width 61 height 11
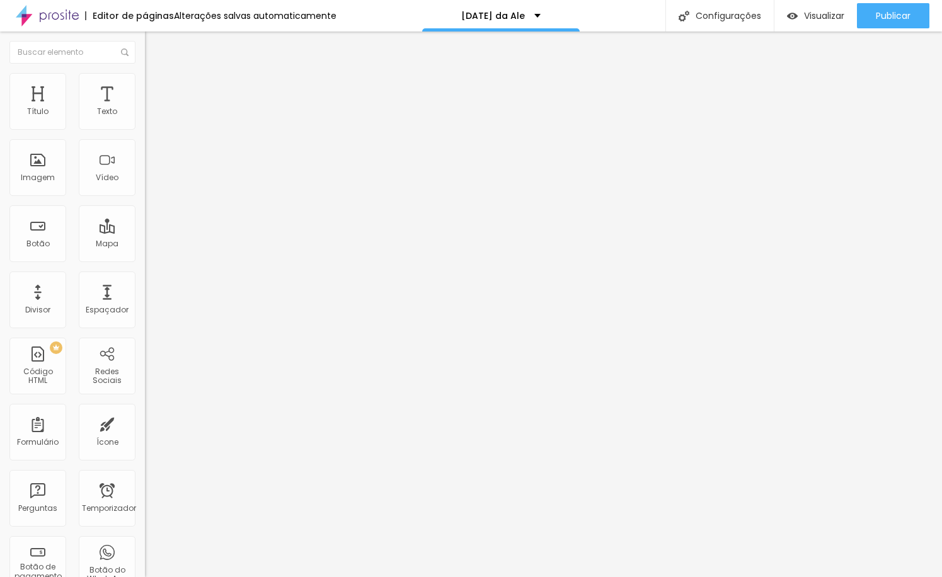
click at [153, 108] on font "Adicionar imagem" at bounding box center [190, 103] width 74 height 11
click at [145, 108] on span "Trocar imagem" at bounding box center [179, 103] width 69 height 11
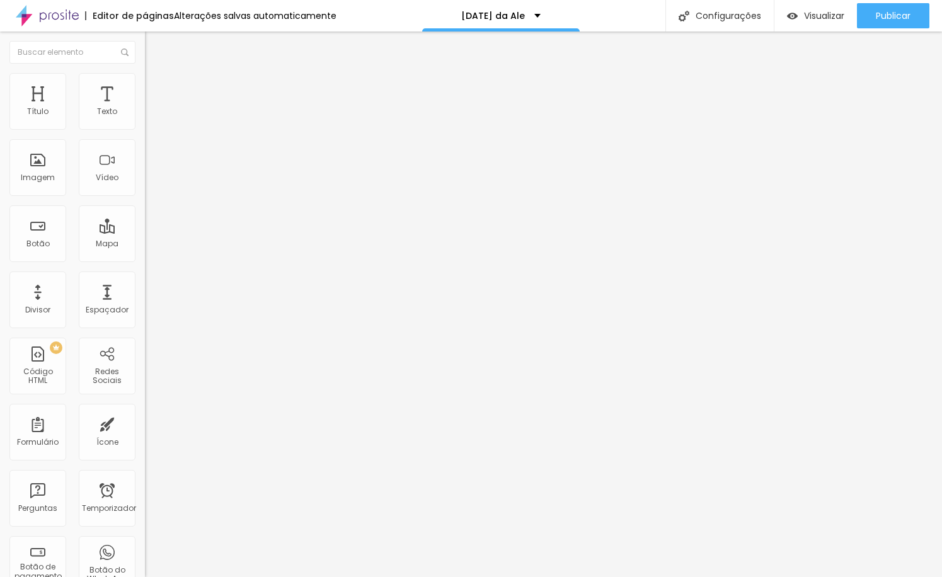
click at [153, 108] on font "Adicionar imagem" at bounding box center [190, 103] width 74 height 11
click at [145, 70] on img at bounding box center [150, 66] width 11 height 11
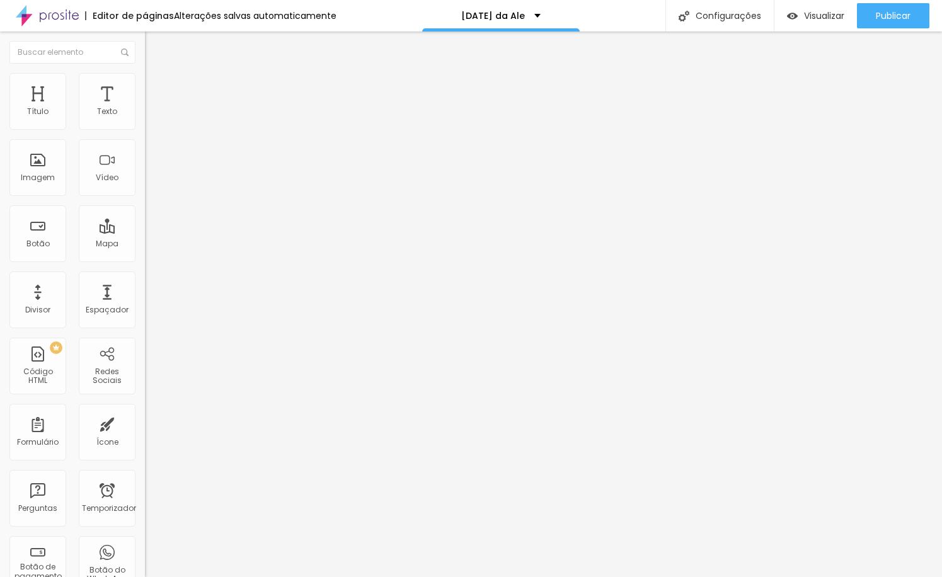
click at [154, 44] on div "Editar nulo" at bounding box center [187, 46] width 66 height 10
click at [153, 108] on font "Adicionar imagem" at bounding box center [190, 103] width 74 height 11
click at [154, 45] on img "button" at bounding box center [159, 46] width 10 height 10
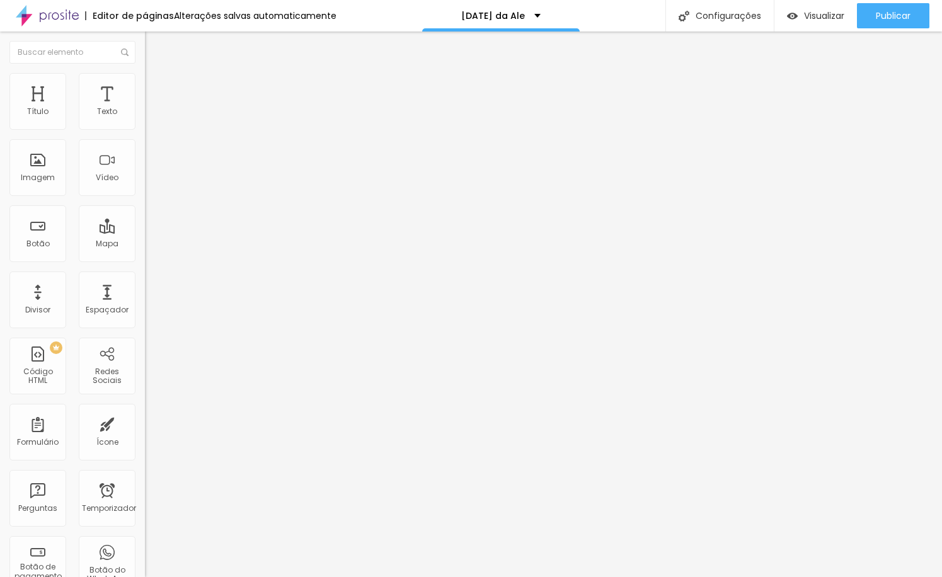
click at [68, 172] on div "Título Texto Imagem Vídeo Botão Mapa Divisor Espaçador PREMIUM Código HTML Rede…" at bounding box center [72, 371] width 145 height 596
click at [153, 108] on font "Adicionar imagem" at bounding box center [190, 103] width 74 height 11
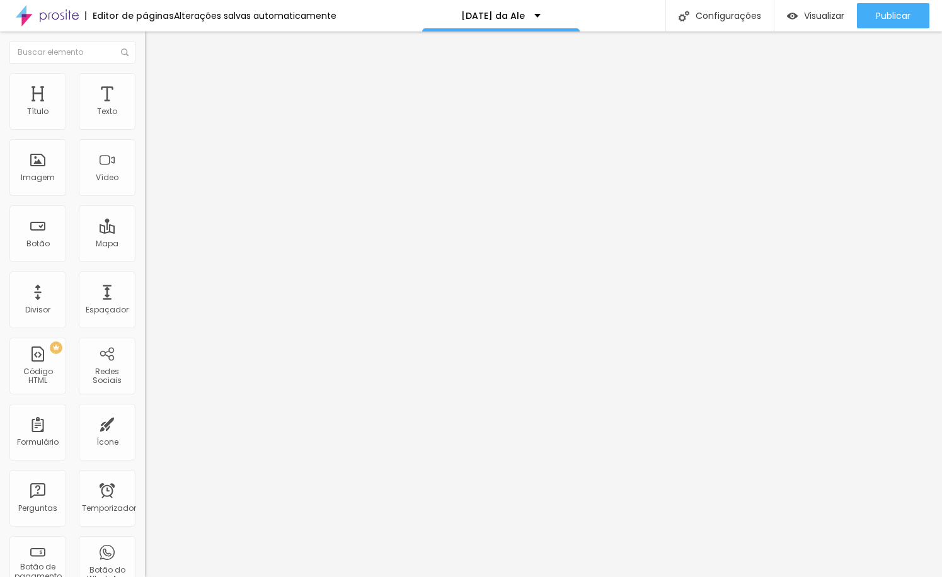
click at [145, 108] on span "Adicionar imagem" at bounding box center [185, 103] width 81 height 11
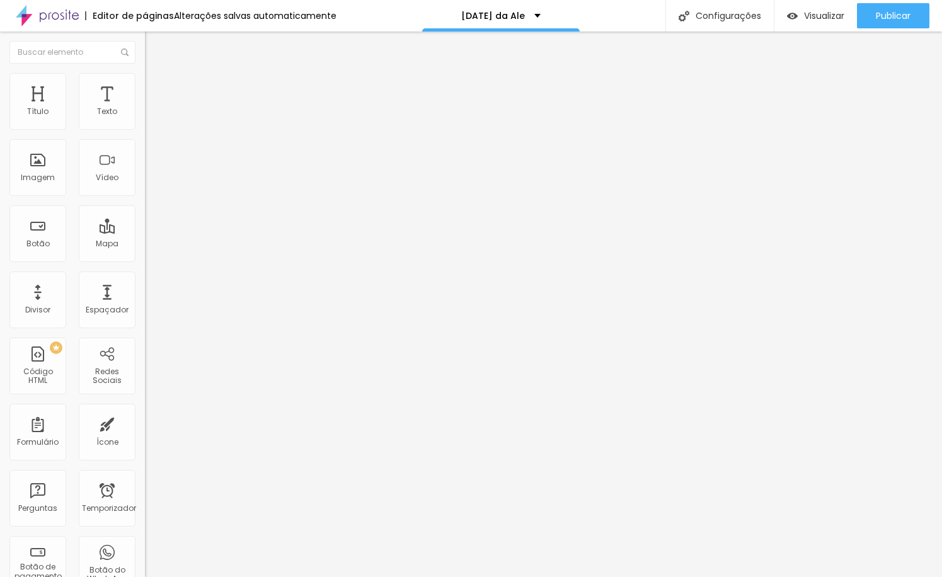
click at [153, 108] on font "Adicionar imagem" at bounding box center [190, 103] width 74 height 11
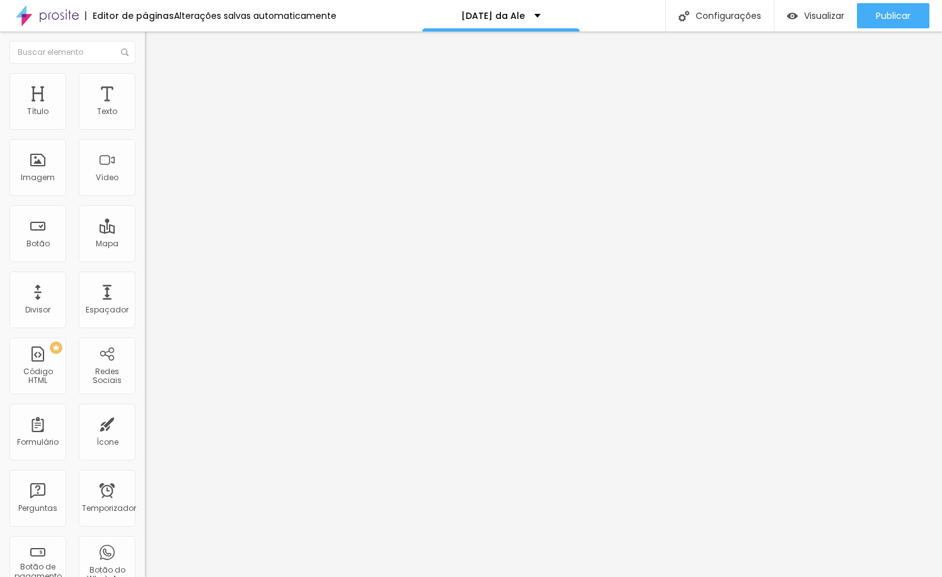
click at [154, 41] on img "button" at bounding box center [159, 46] width 10 height 10
click at [153, 108] on font "Adicionar imagem" at bounding box center [190, 103] width 74 height 11
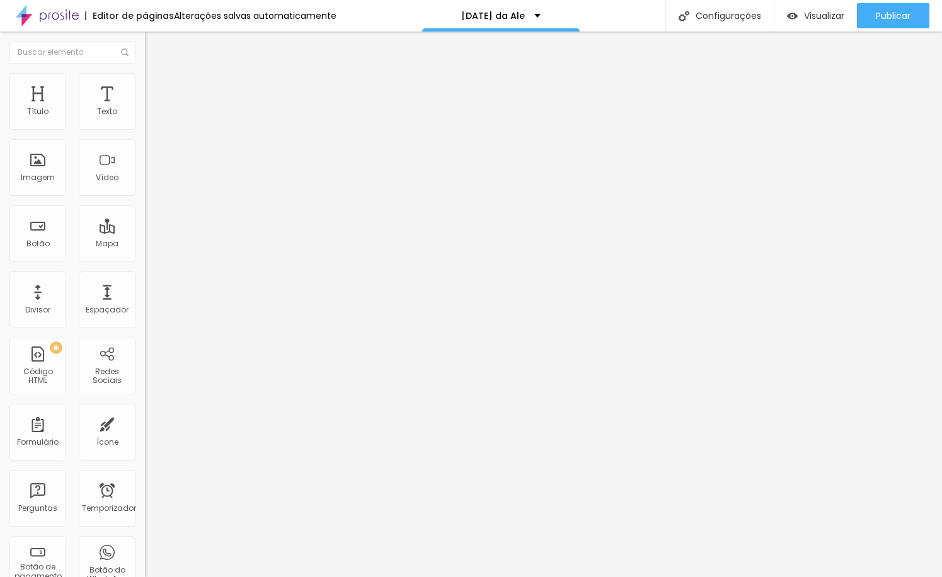
click at [154, 43] on img "button" at bounding box center [159, 46] width 10 height 10
click at [153, 108] on font "Adicionar imagem" at bounding box center [190, 103] width 74 height 11
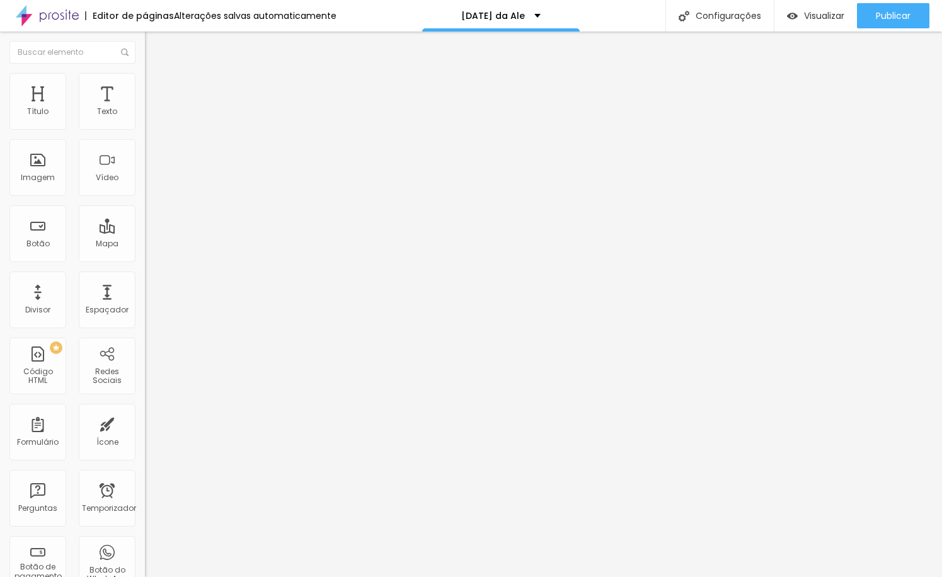
click at [153, 108] on font "Trocar imagem" at bounding box center [183, 103] width 61 height 11
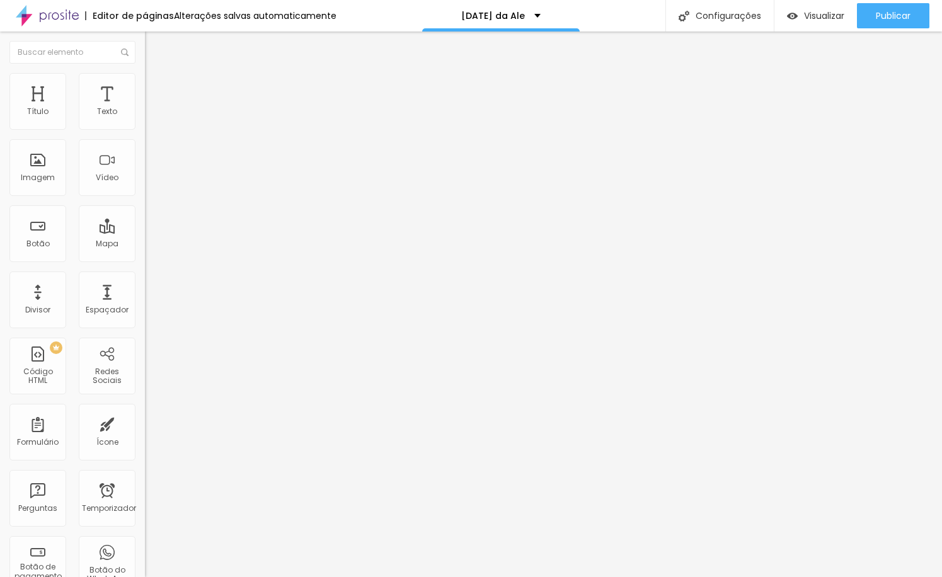
click at [154, 41] on img "button" at bounding box center [159, 46] width 10 height 10
click at [153, 108] on font "Adicionar imagem" at bounding box center [190, 103] width 74 height 11
click at [805, 15] on font "Visualizar" at bounding box center [824, 15] width 40 height 13
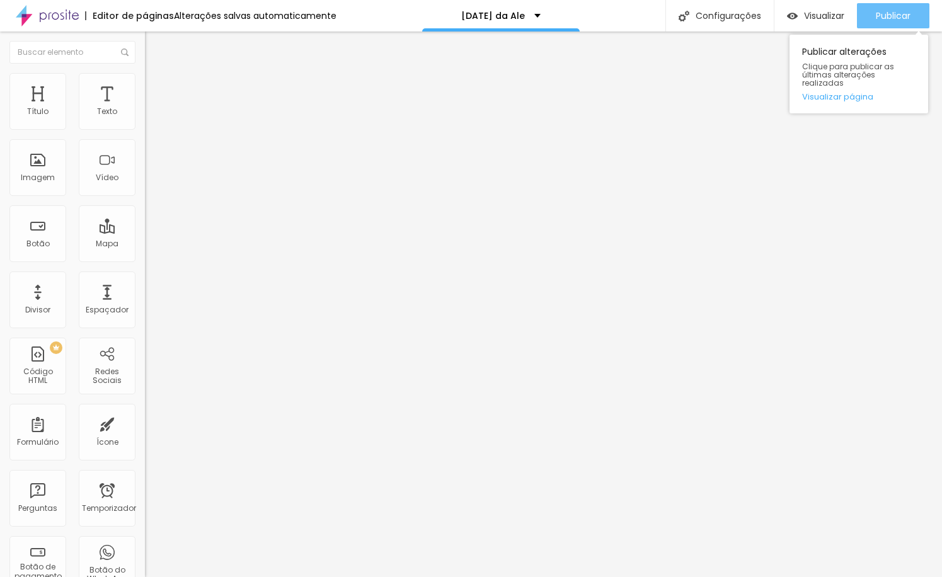
click at [885, 10] on font "Publicar" at bounding box center [893, 15] width 35 height 13
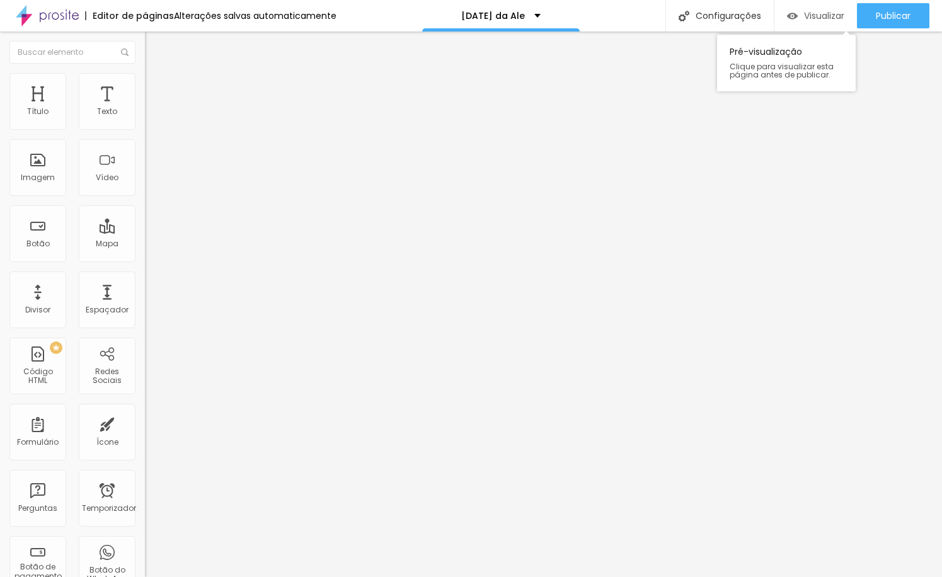
click at [836, 16] on font "Visualizar" at bounding box center [824, 15] width 40 height 13
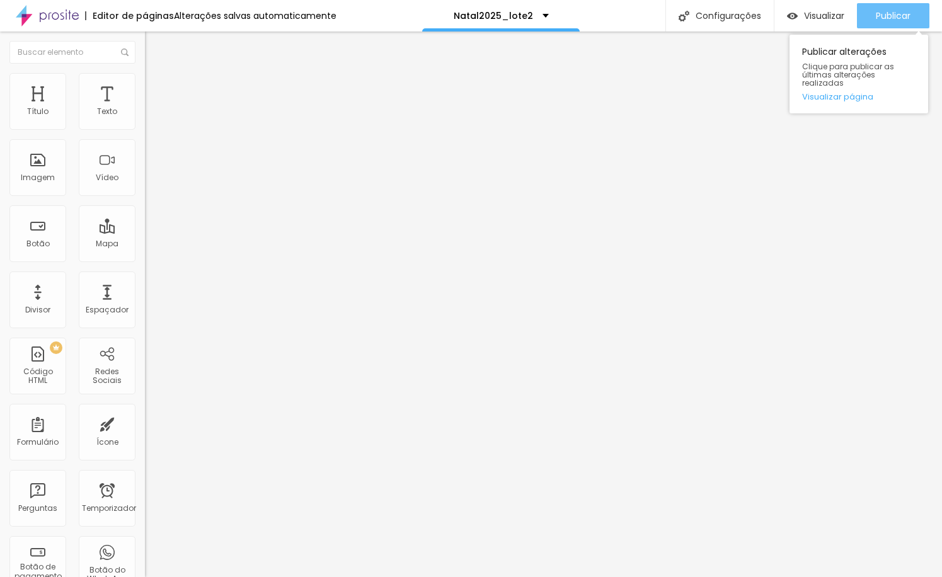
click at [898, 16] on font "Publicar" at bounding box center [893, 15] width 35 height 13
